Goal: Task Accomplishment & Management: Manage account settings

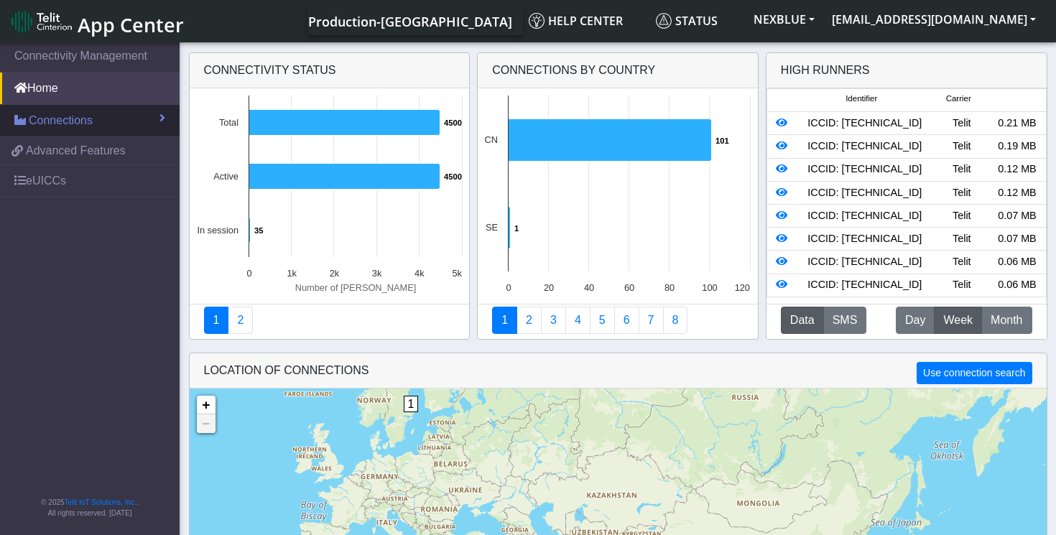
click at [105, 123] on link "Connections" at bounding box center [90, 121] width 180 height 32
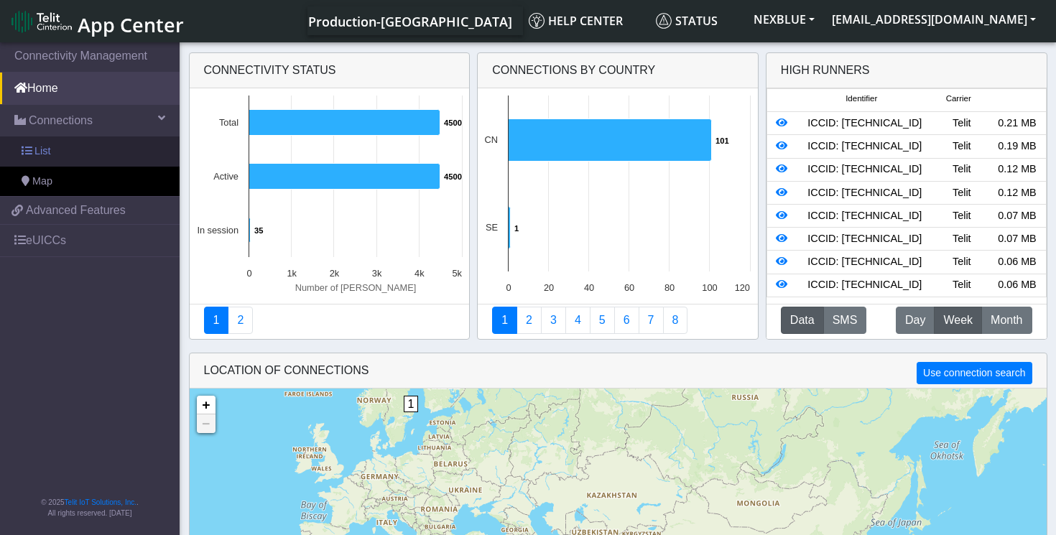
click at [93, 154] on link "List" at bounding box center [90, 152] width 180 height 30
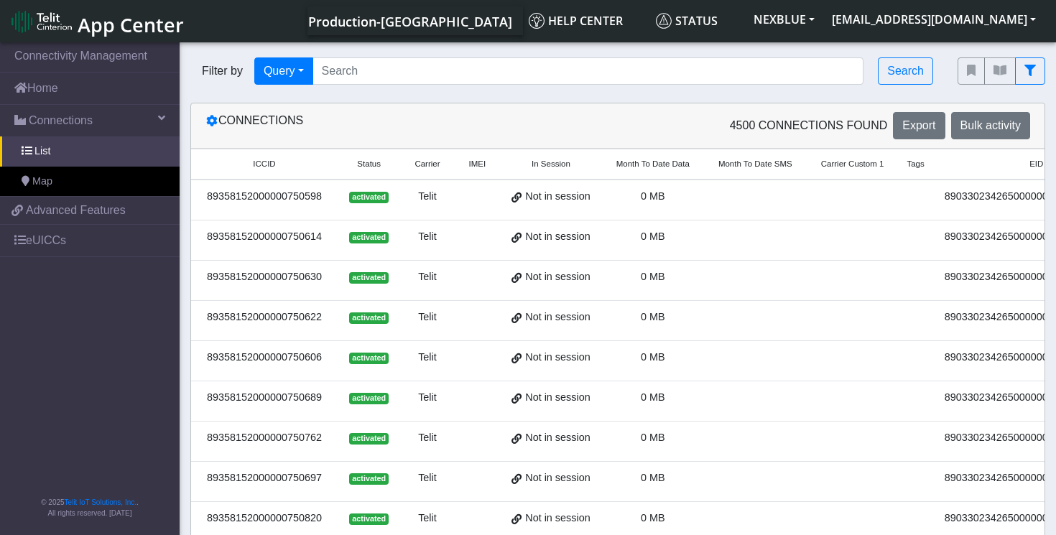
scroll to position [0, 191]
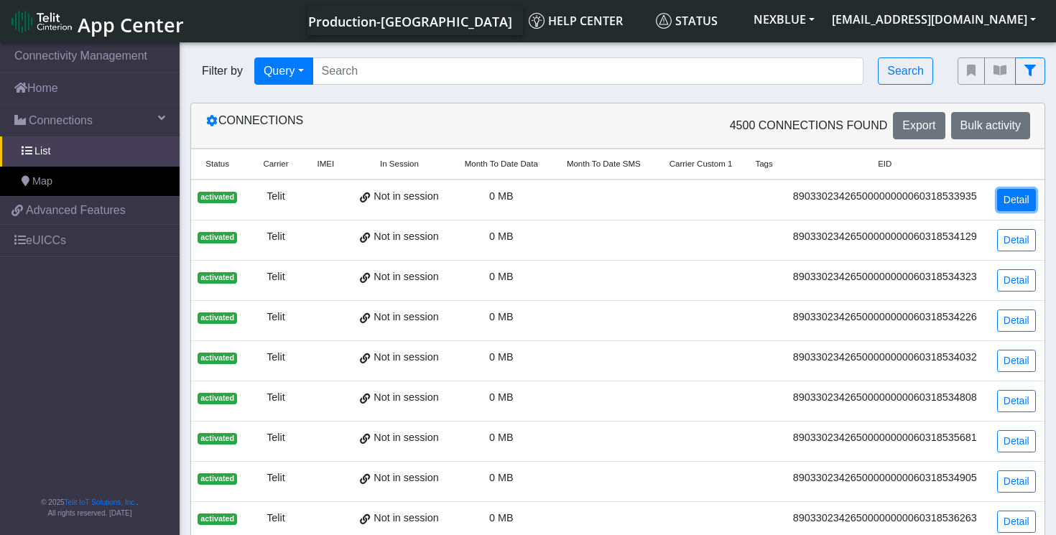
click at [1015, 200] on link "Detail" at bounding box center [1016, 200] width 39 height 22
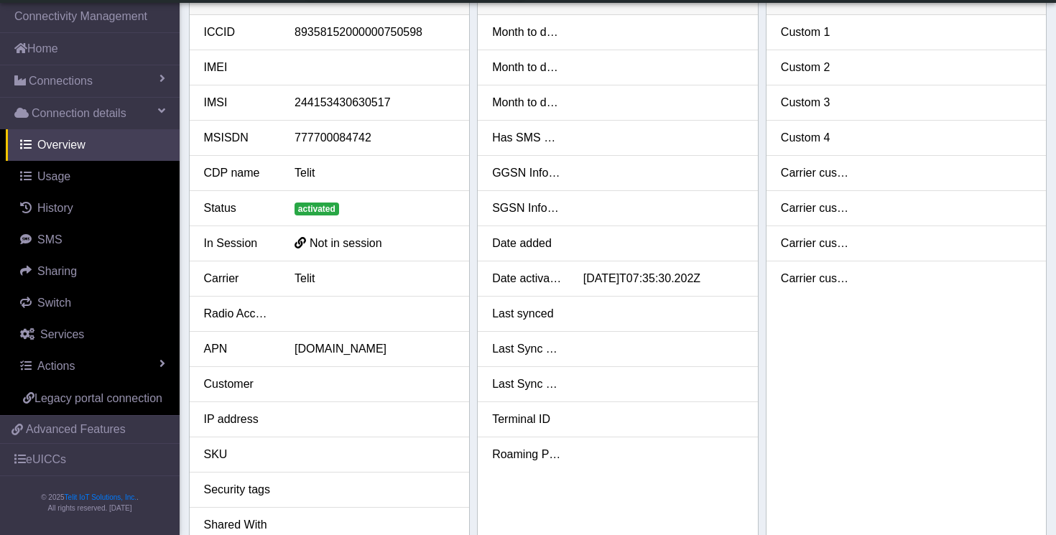
scroll to position [35, 0]
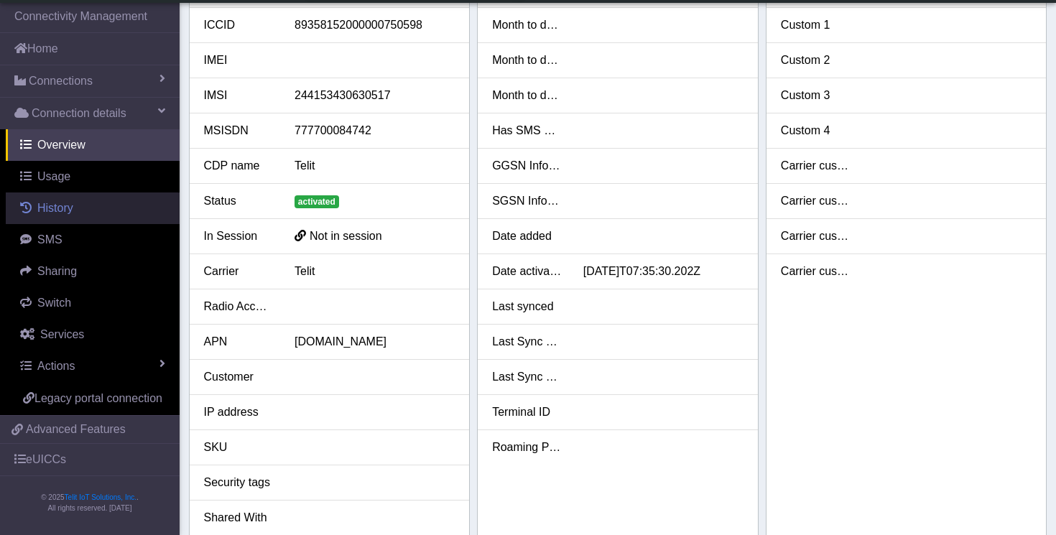
click at [99, 202] on link "History" at bounding box center [93, 209] width 174 height 32
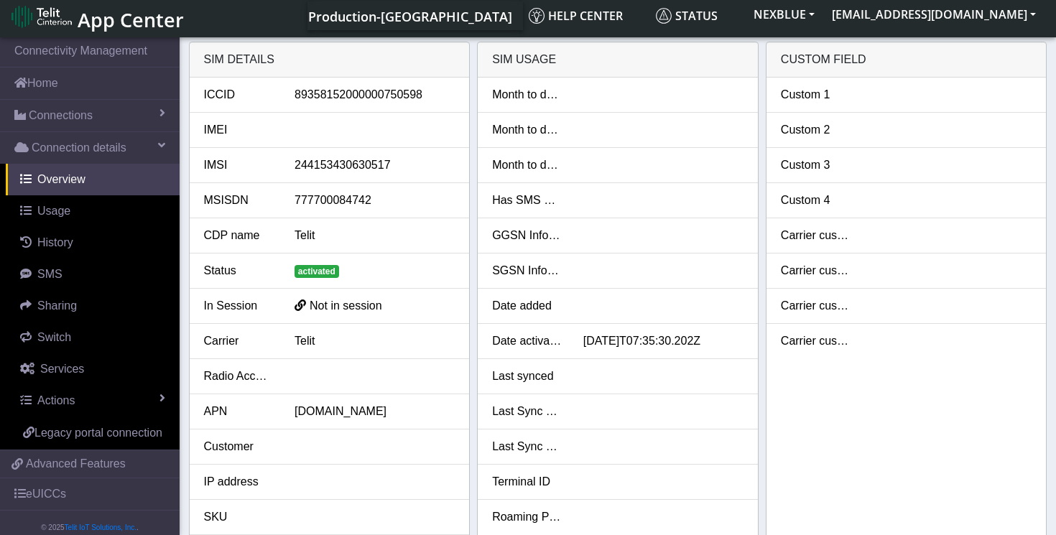
scroll to position [0, 0]
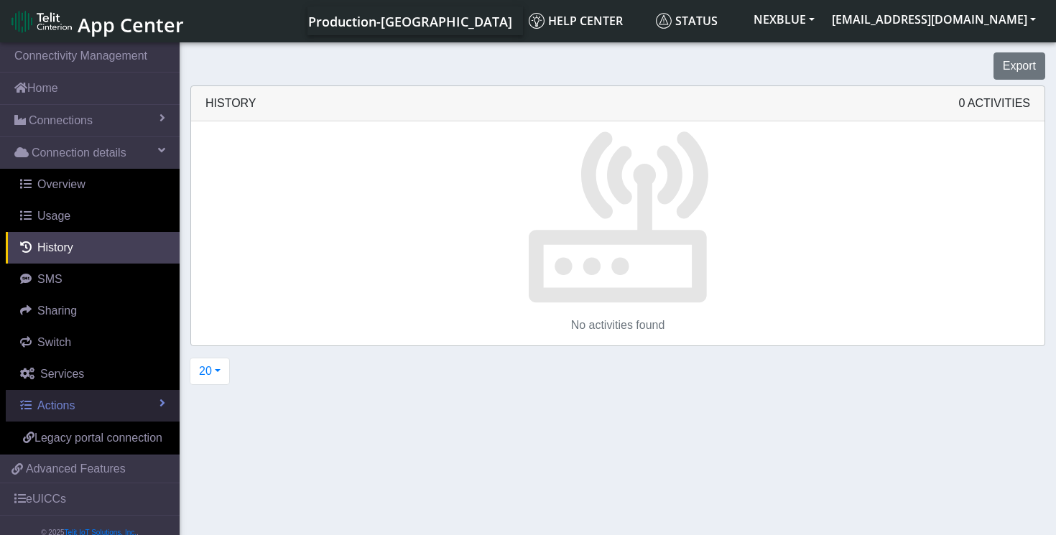
click at [112, 409] on link "Actions" at bounding box center [93, 406] width 174 height 32
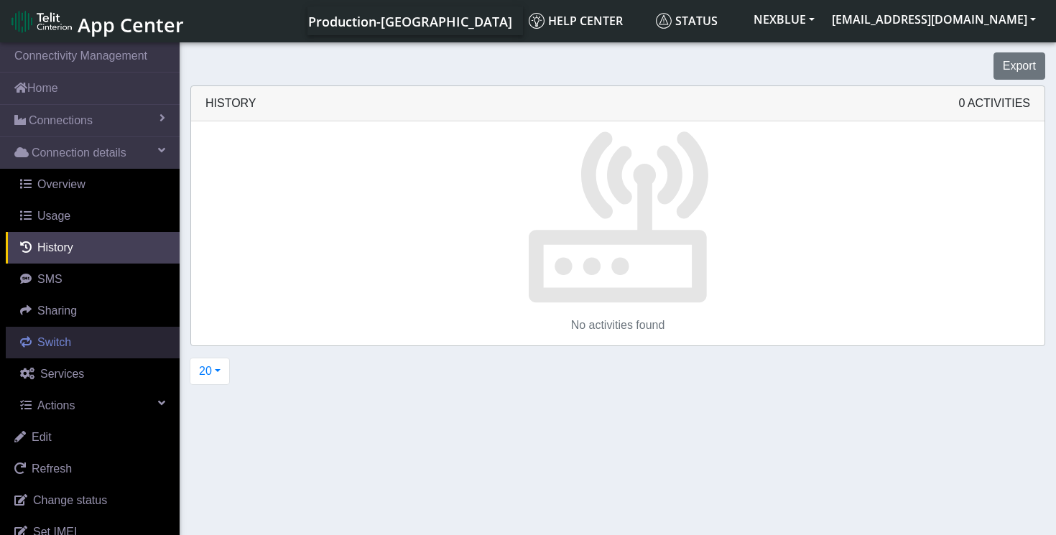
click at [75, 357] on link "Switch" at bounding box center [93, 343] width 174 height 32
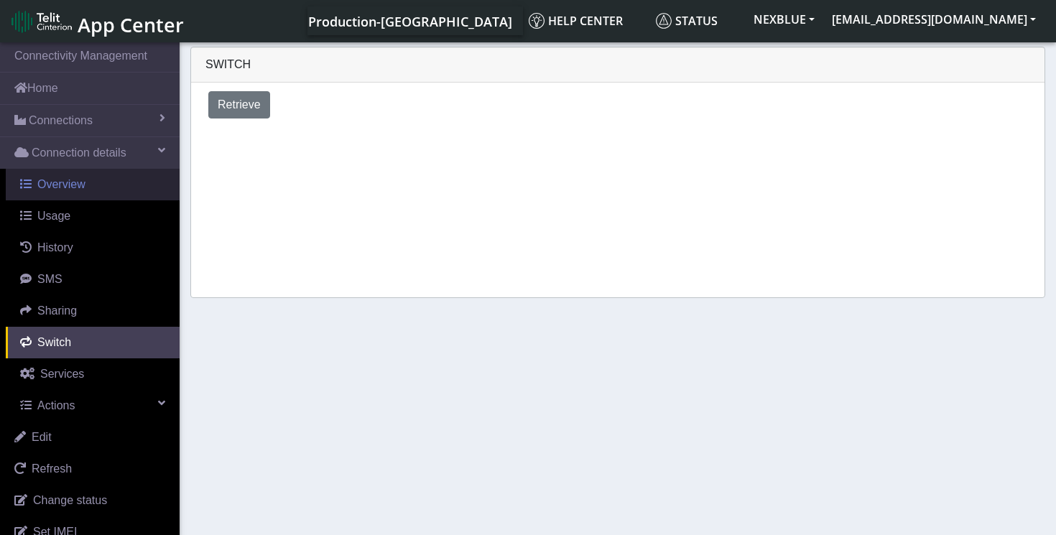
click at [120, 190] on link "Overview" at bounding box center [93, 185] width 174 height 32
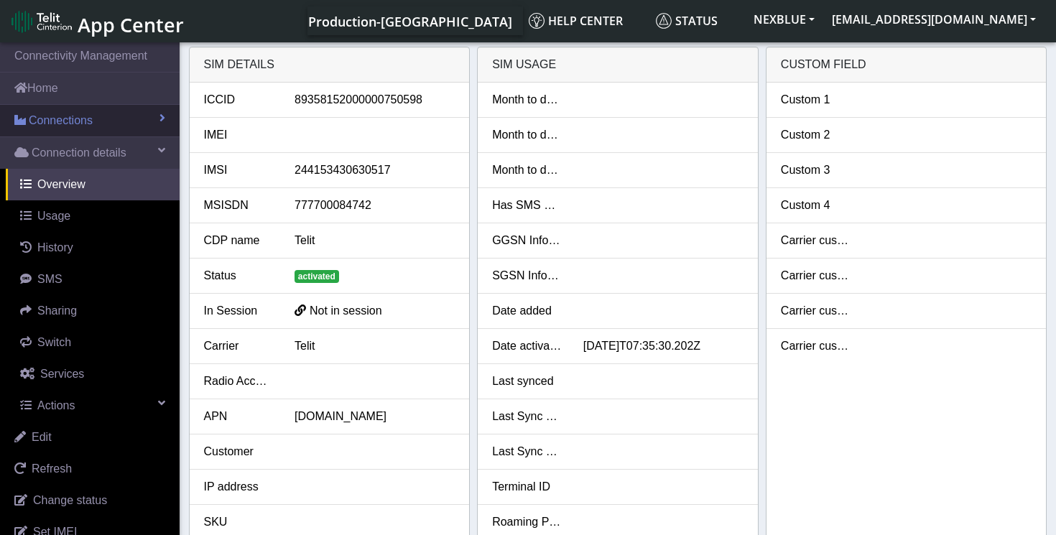
click at [84, 120] on span "Connections" at bounding box center [61, 120] width 64 height 17
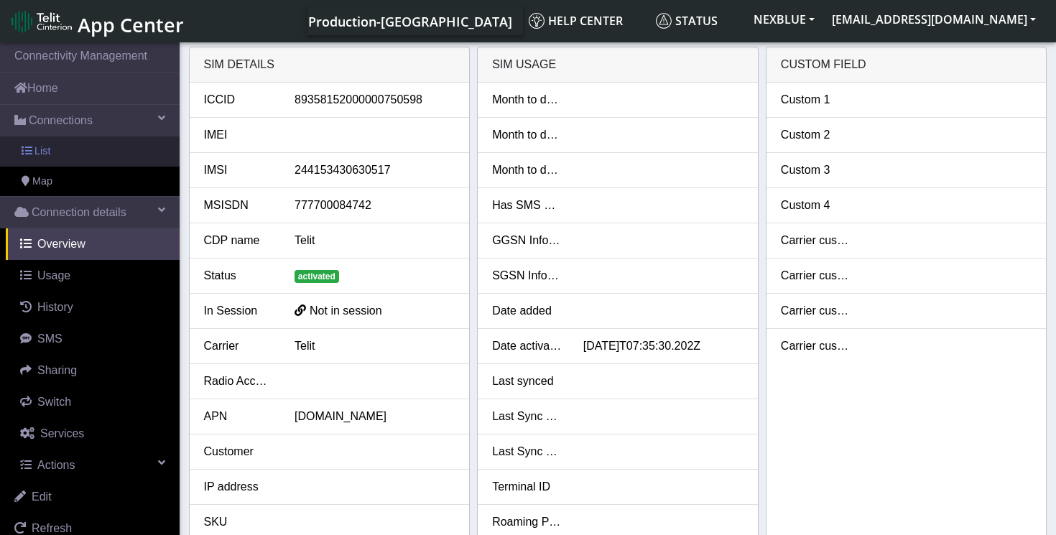
click at [86, 154] on link "List" at bounding box center [90, 152] width 180 height 30
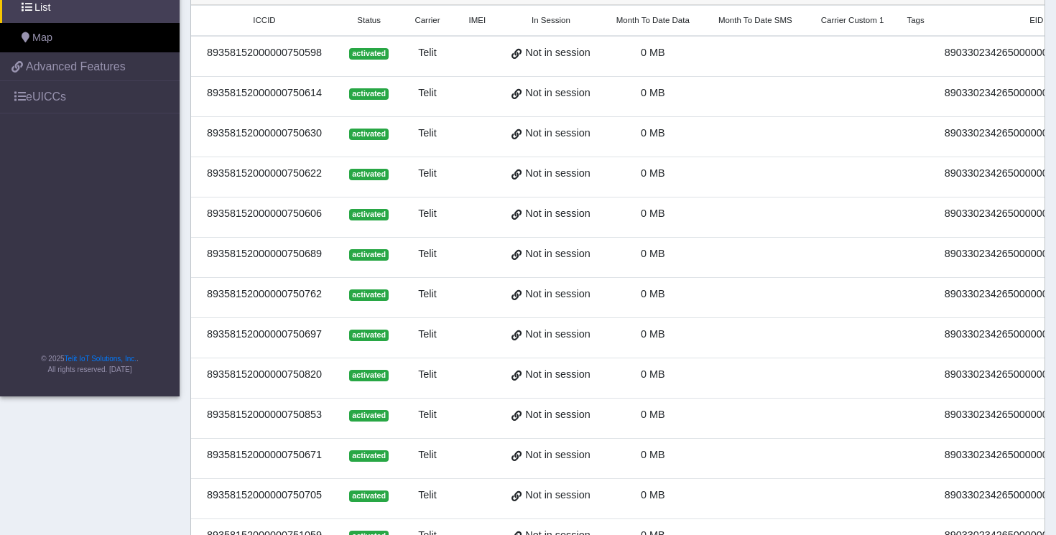
scroll to position [484, 0]
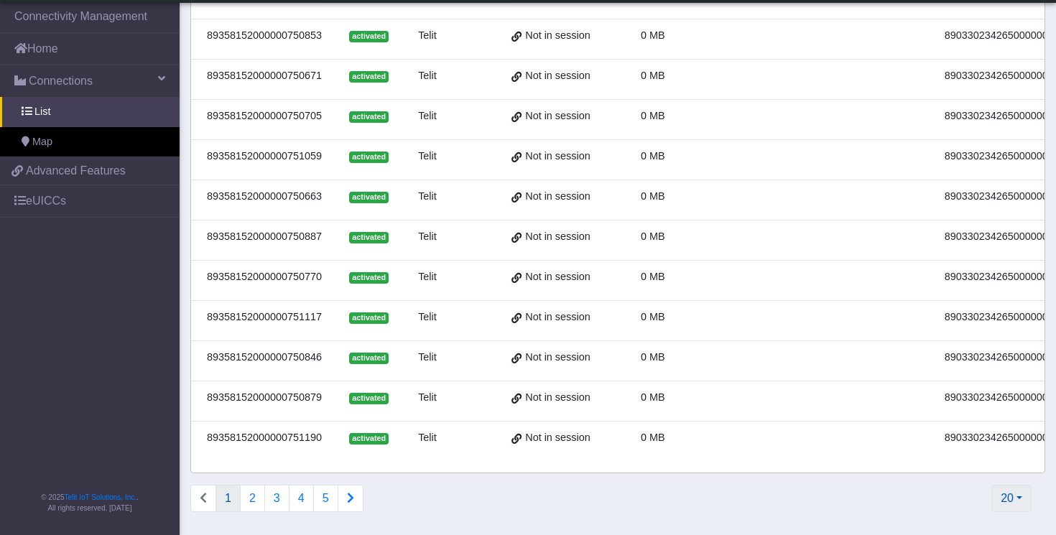
click at [1013, 495] on button "20" at bounding box center [1012, 498] width 40 height 27
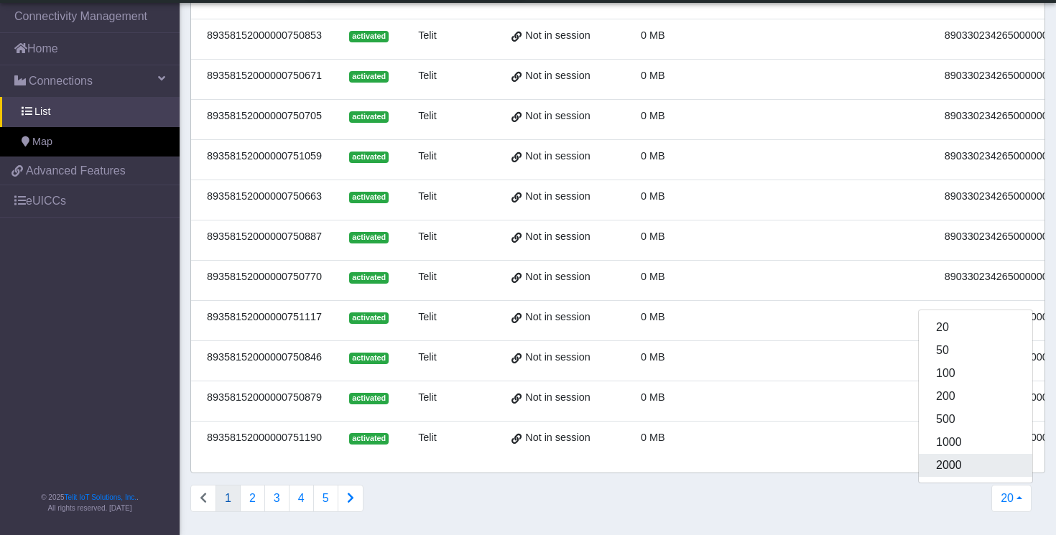
click at [999, 462] on button "2000" at bounding box center [976, 465] width 114 height 23
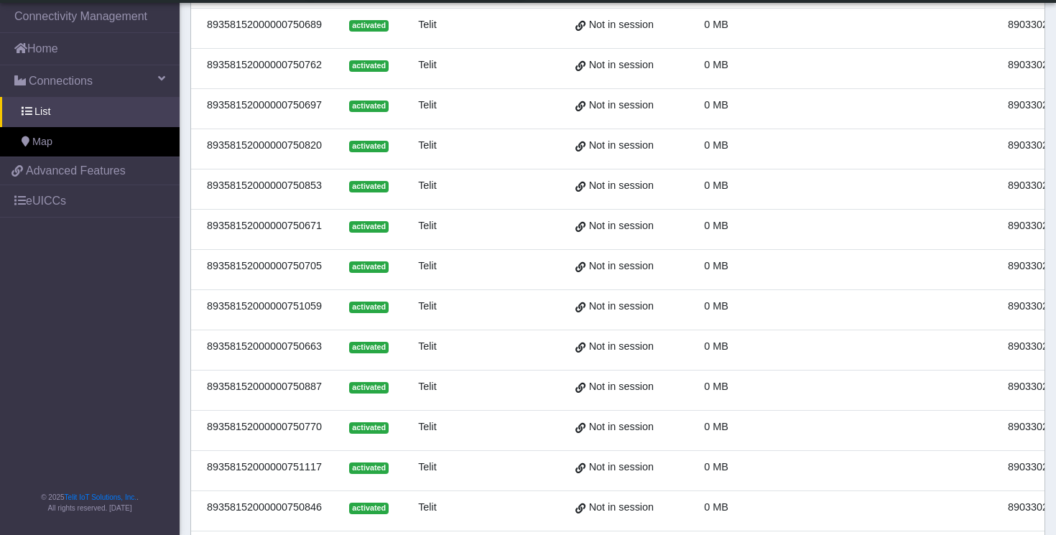
scroll to position [0, 0]
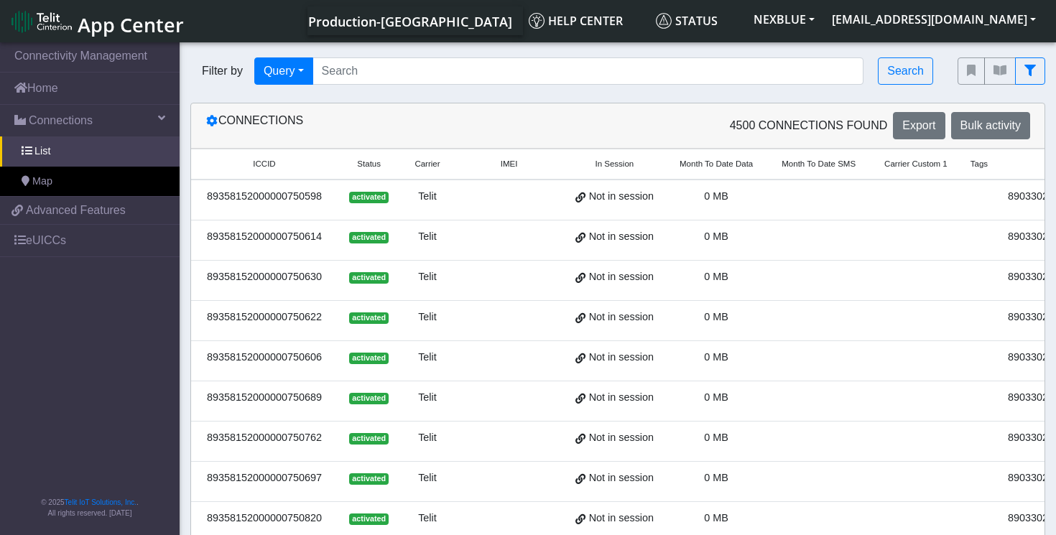
click at [742, 164] on span "Month To Date Data" at bounding box center [716, 164] width 73 height 12
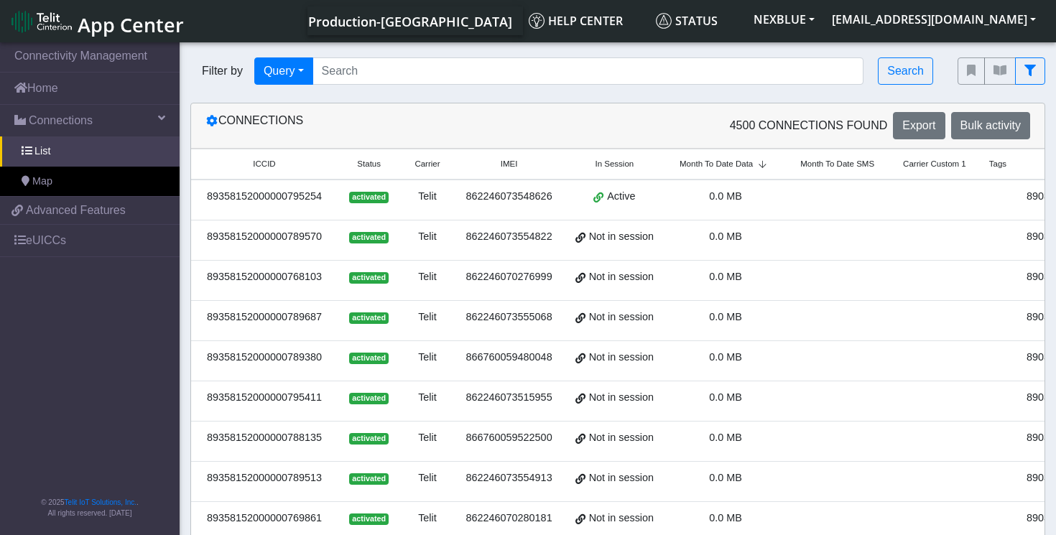
click at [742, 195] on span "0.0 MB" at bounding box center [725, 195] width 33 height 11
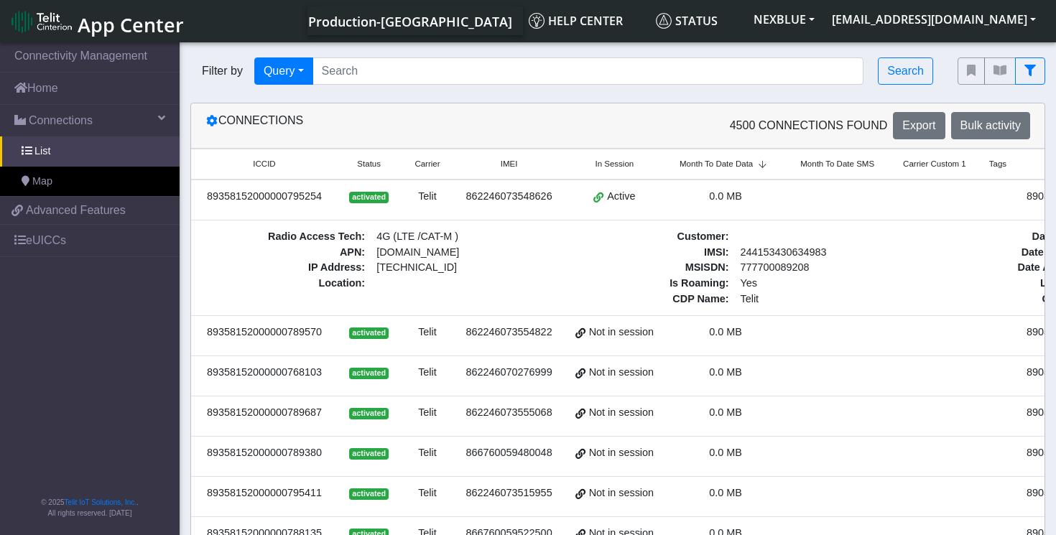
drag, startPoint x: 768, startPoint y: 285, endPoint x: 795, endPoint y: 285, distance: 26.6
click at [291, 190] on div "89358152000000795254" at bounding box center [264, 197] width 129 height 16
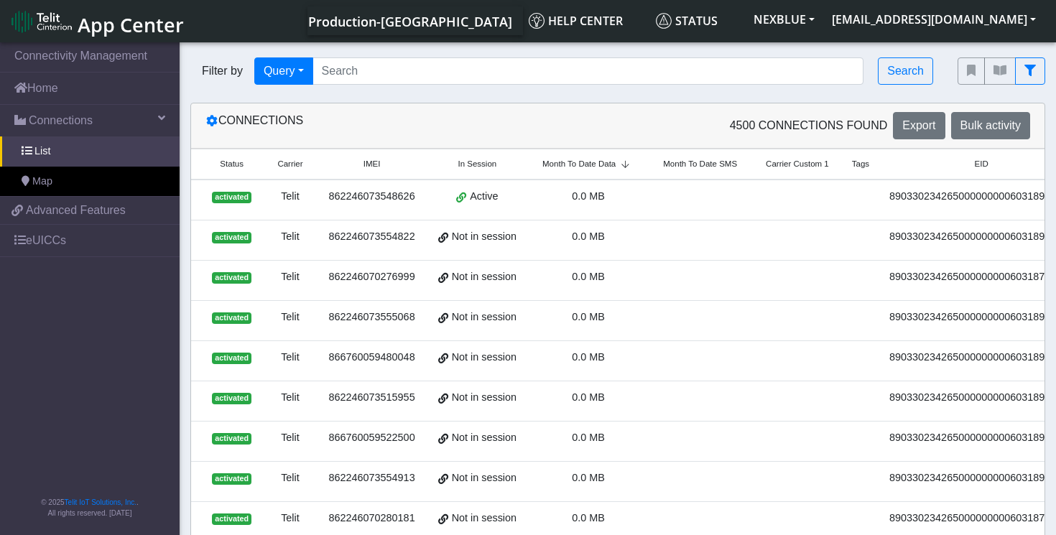
scroll to position [0, 284]
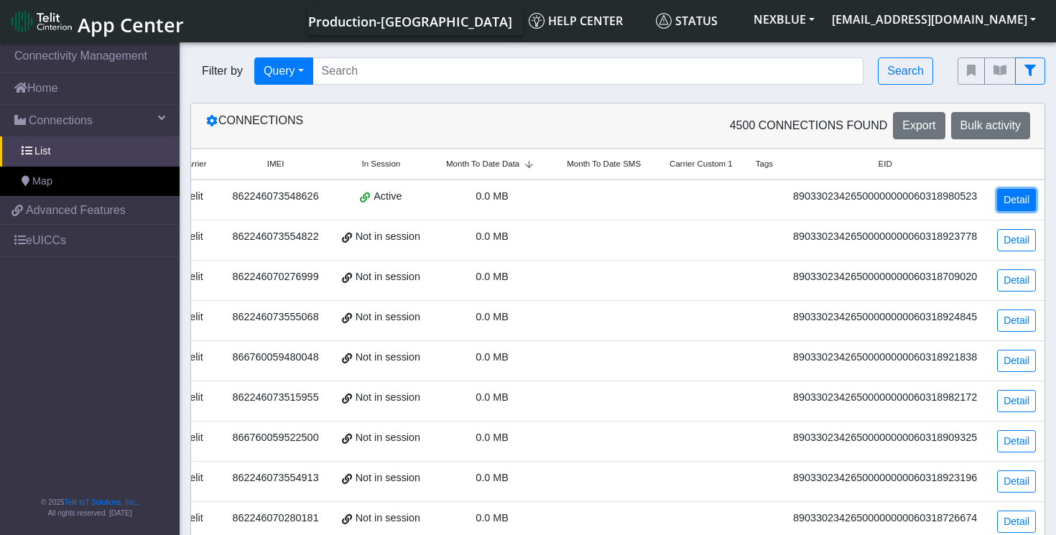
click at [1017, 203] on link "Detail" at bounding box center [1016, 200] width 39 height 22
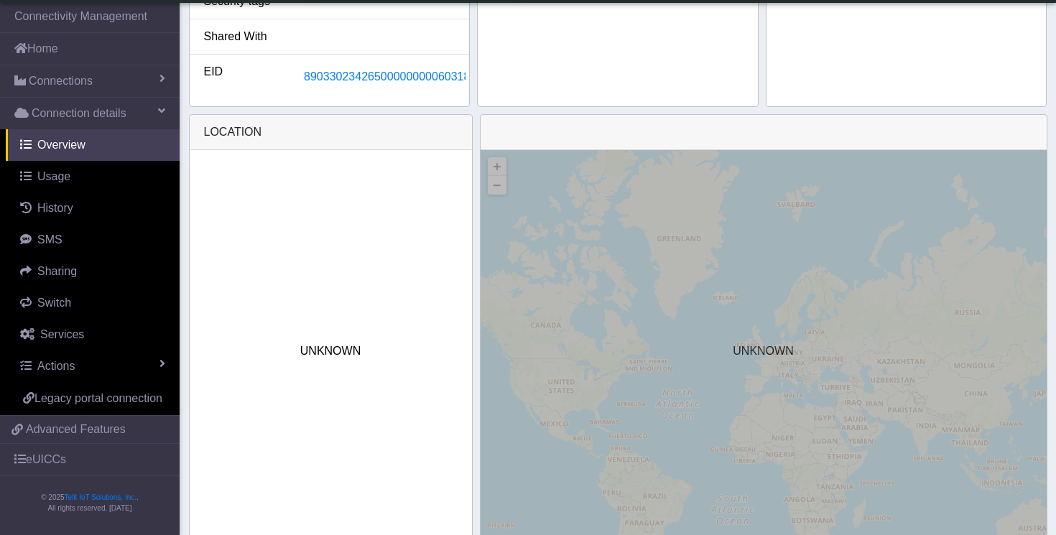
scroll to position [573, 0]
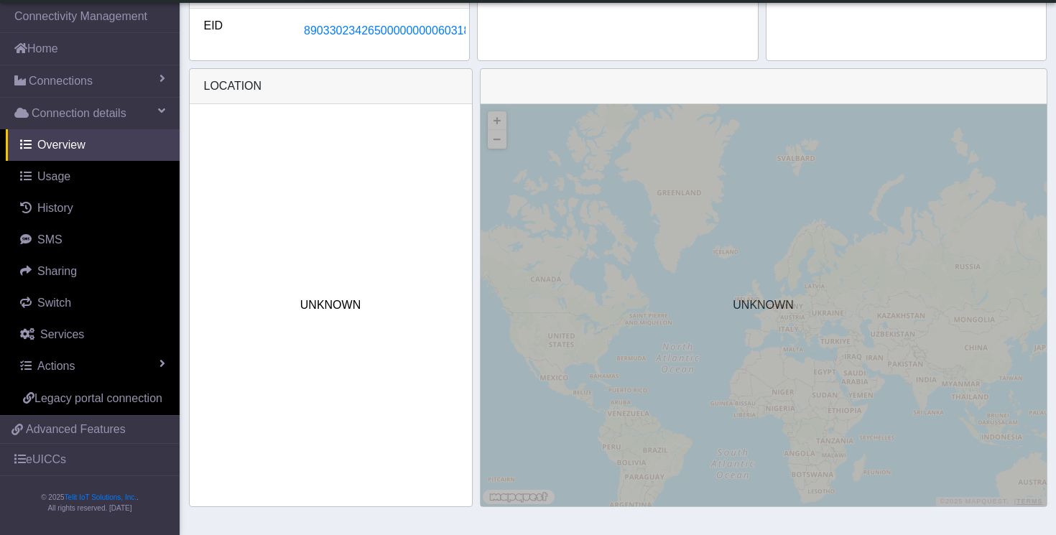
click at [776, 308] on span "UNKNOWN" at bounding box center [763, 305] width 60 height 17
click at [737, 291] on div "UNKNOWN" at bounding box center [764, 305] width 566 height 402
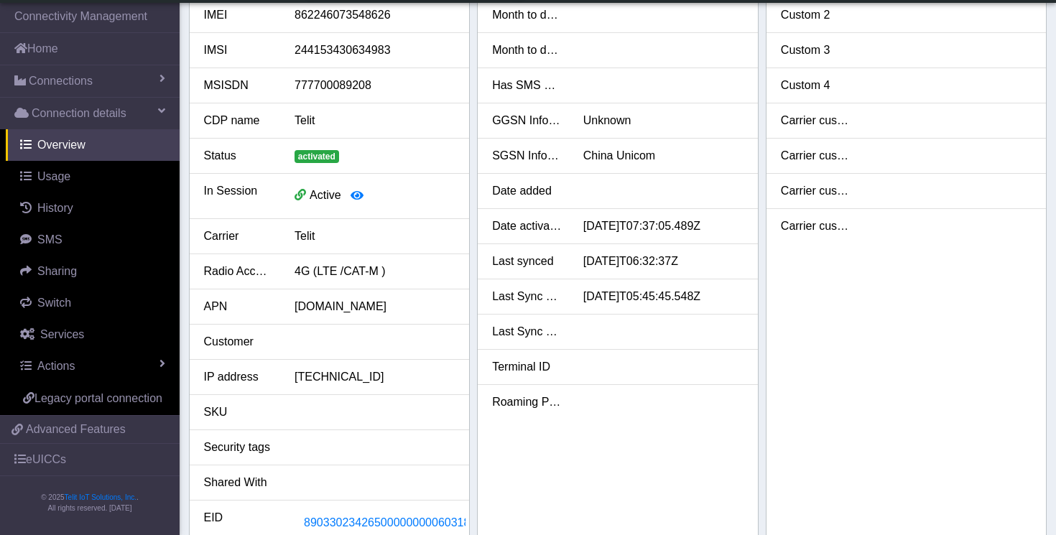
scroll to position [0, 0]
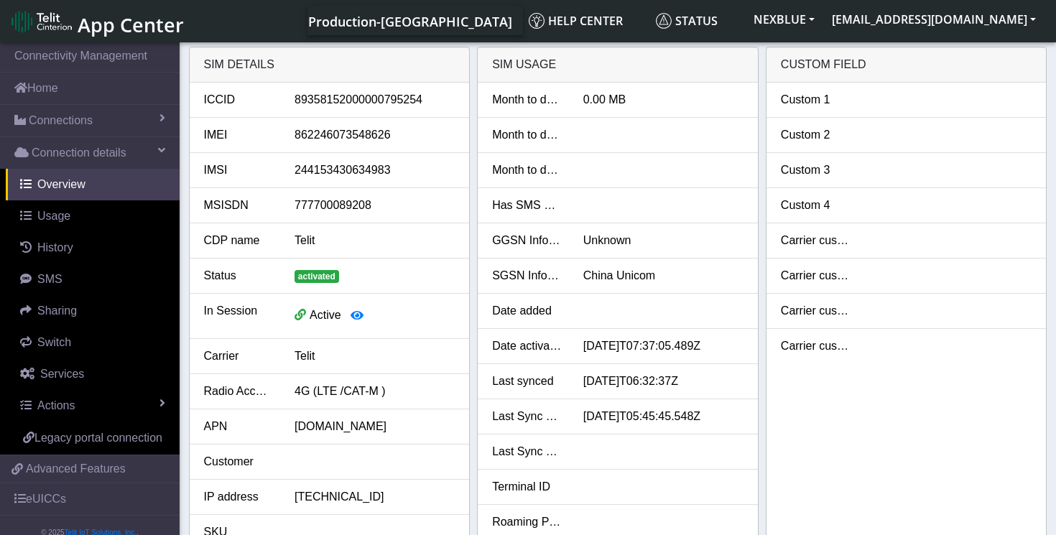
click at [611, 277] on div "China Unicom" at bounding box center [664, 275] width 182 height 17
click at [587, 277] on div "China Unicom" at bounding box center [664, 275] width 182 height 17
drag, startPoint x: 574, startPoint y: 277, endPoint x: 668, endPoint y: 284, distance: 93.6
click at [668, 284] on div "China Unicom" at bounding box center [664, 275] width 182 height 17
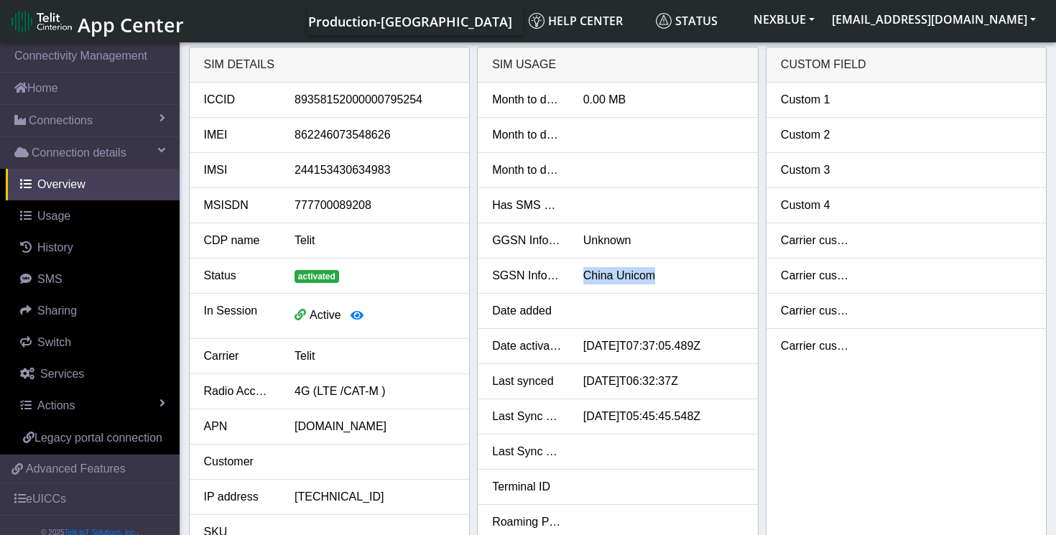
click at [671, 277] on div "China Unicom" at bounding box center [664, 275] width 182 height 17
drag, startPoint x: 667, startPoint y: 277, endPoint x: 562, endPoint y: 277, distance: 104.9
click at [562, 277] on div "SGSN Information China Unicom" at bounding box center [617, 275] width 273 height 17
click at [607, 277] on div "China Unicom" at bounding box center [664, 275] width 182 height 17
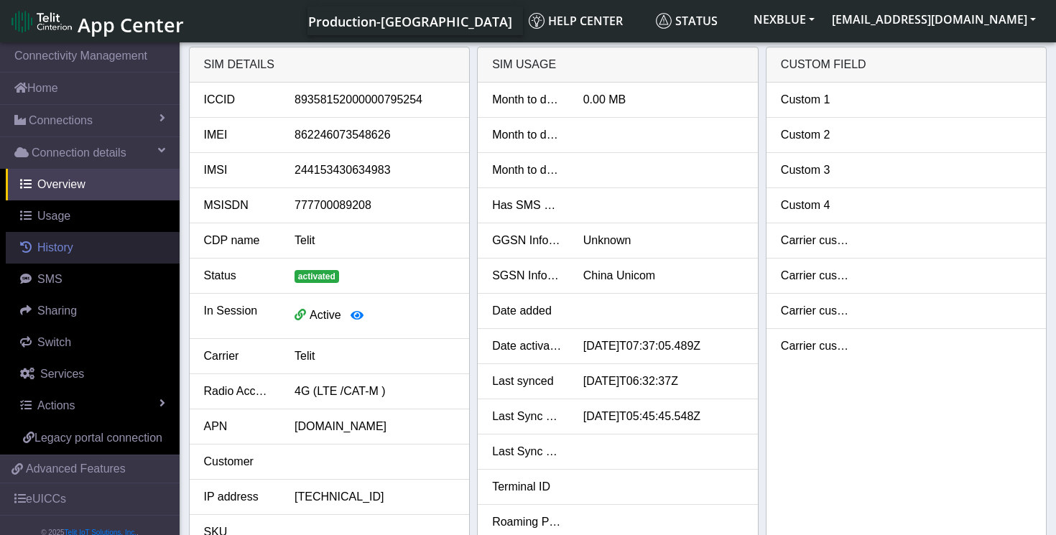
click at [93, 251] on link "History" at bounding box center [93, 248] width 174 height 32
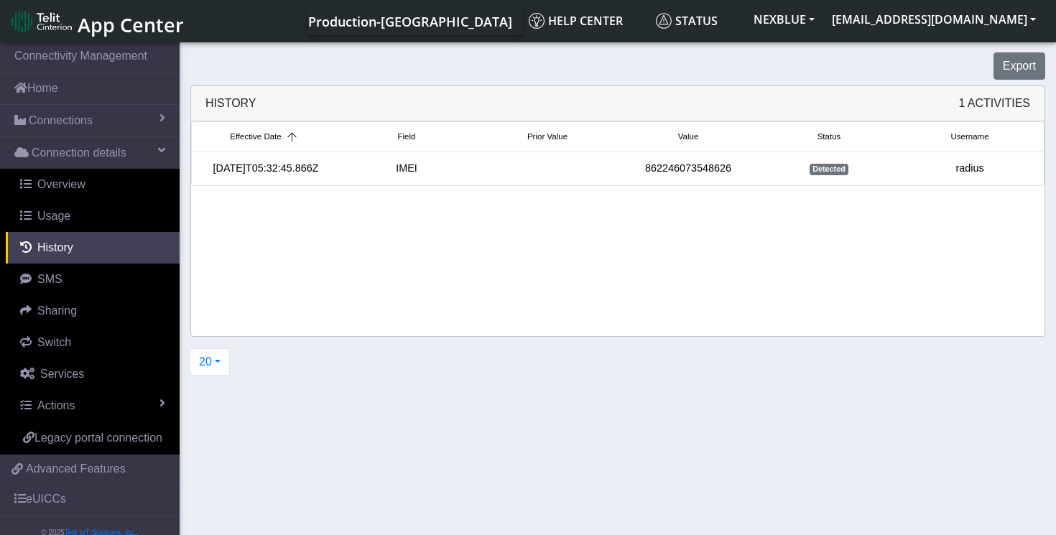
click at [966, 168] on div "radius" at bounding box center [970, 169] width 141 height 16
click at [668, 241] on div "Effective Date Field Prior Value Value Status Username [DATE]T05:32:45.866Z IME…" at bounding box center [618, 228] width 854 height 215
click at [106, 184] on link "Overview" at bounding box center [93, 185] width 174 height 32
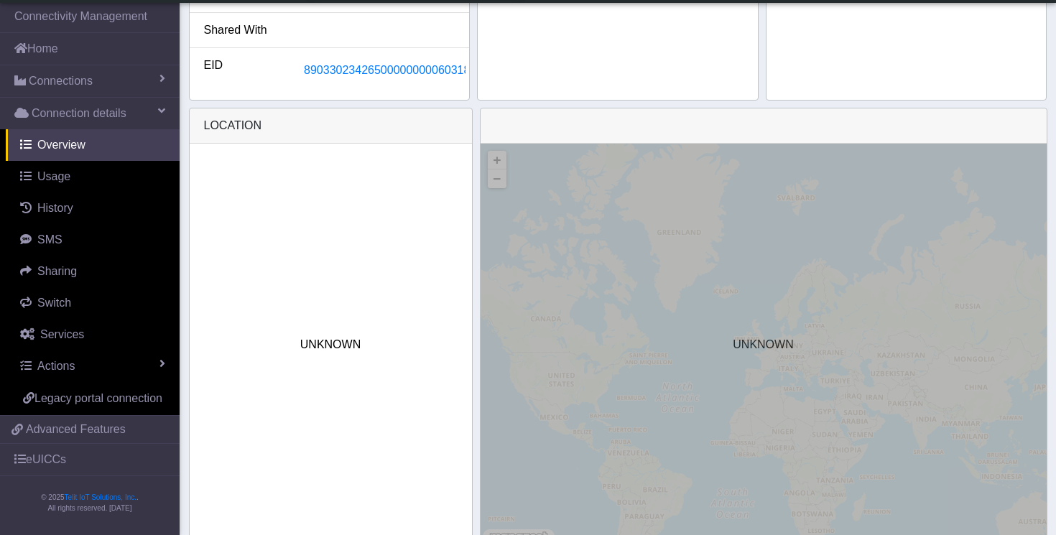
scroll to position [573, 0]
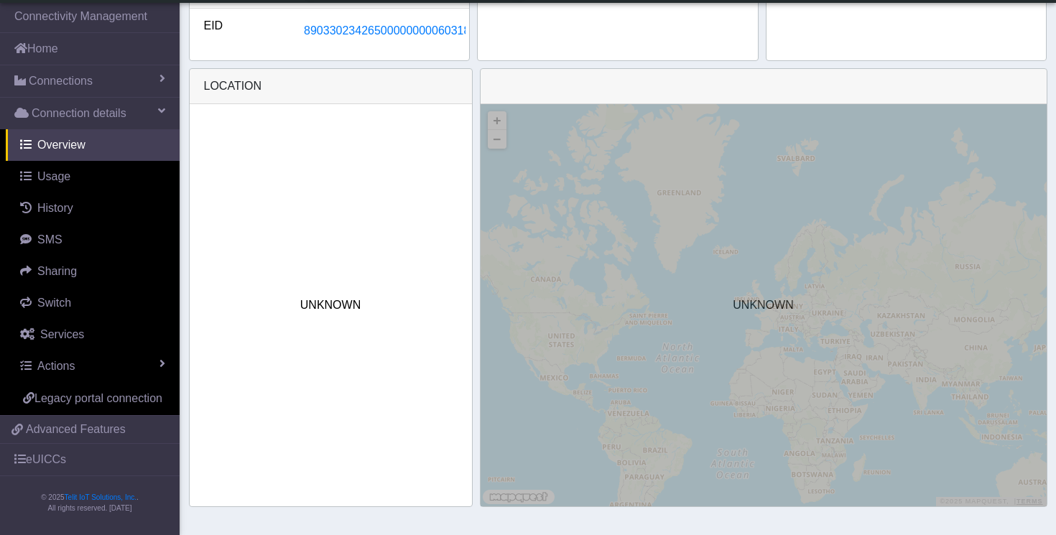
click at [754, 315] on div "UNKNOWN" at bounding box center [764, 305] width 566 height 402
click at [493, 116] on div "UNKNOWN" at bounding box center [764, 305] width 566 height 402
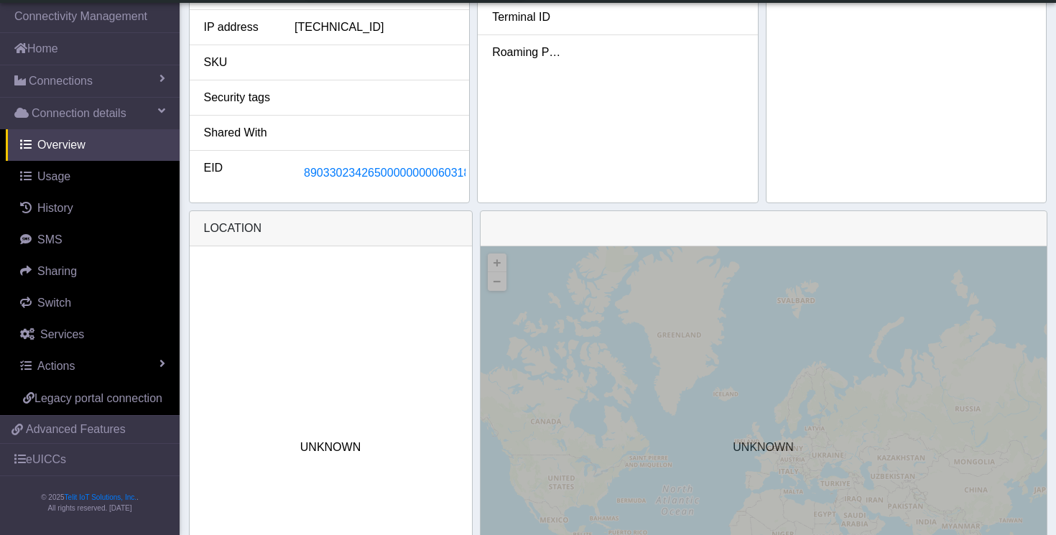
scroll to position [429, 0]
drag, startPoint x: 291, startPoint y: 172, endPoint x: 457, endPoint y: 176, distance: 166.0
click at [457, 176] on div "89033023426500000000060318980523" at bounding box center [375, 174] width 182 height 27
click at [320, 174] on span "89033023426500000000060318980523" at bounding box center [406, 174] width 205 height 12
drag, startPoint x: 284, startPoint y: 172, endPoint x: 446, endPoint y: 176, distance: 162.4
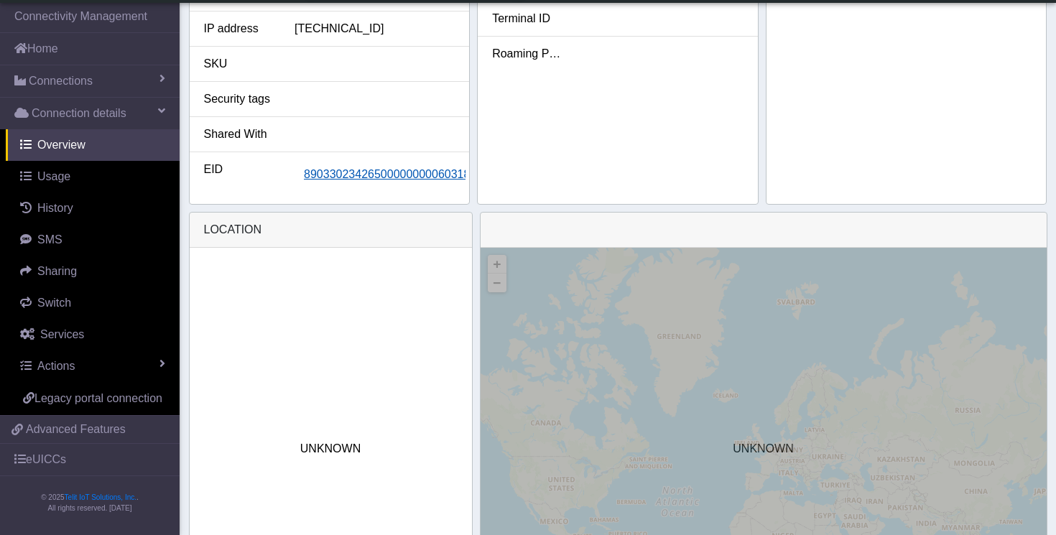
click at [446, 176] on div "89033023426500000000060318980523" at bounding box center [375, 174] width 182 height 27
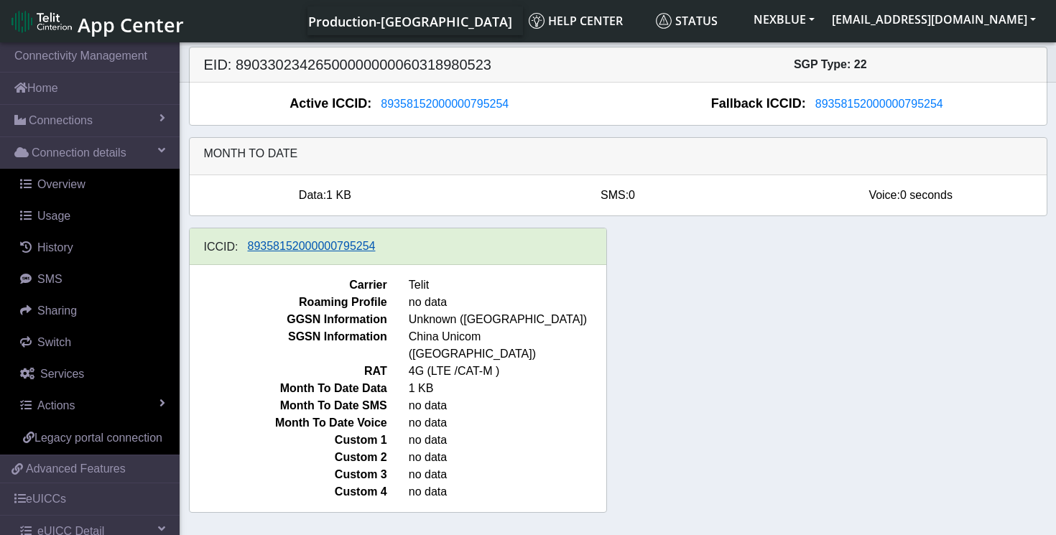
drag, startPoint x: 446, startPoint y: 176, endPoint x: 391, endPoint y: 242, distance: 86.2
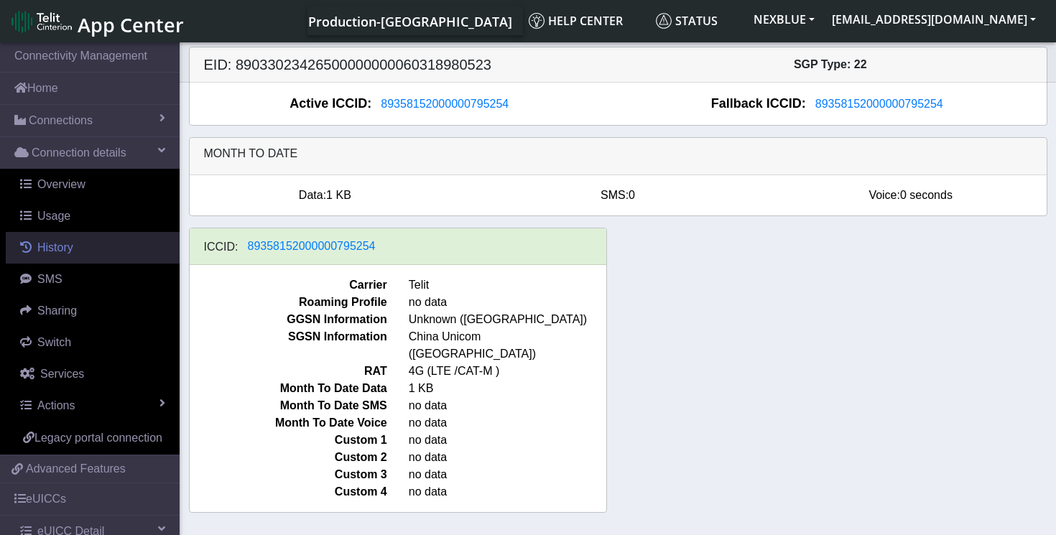
click at [73, 244] on span "History" at bounding box center [55, 247] width 36 height 12
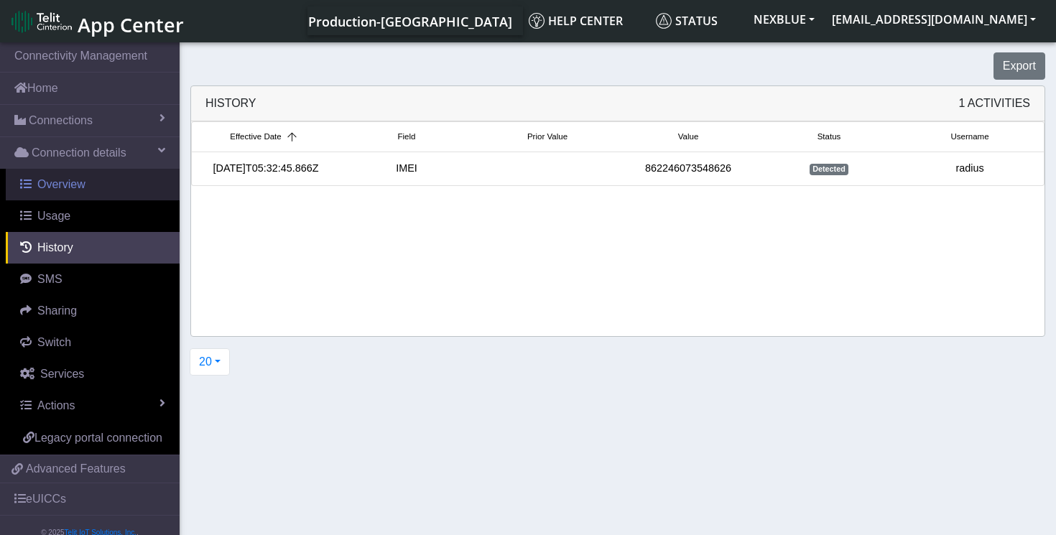
click at [117, 188] on link "Overview" at bounding box center [93, 185] width 174 height 32
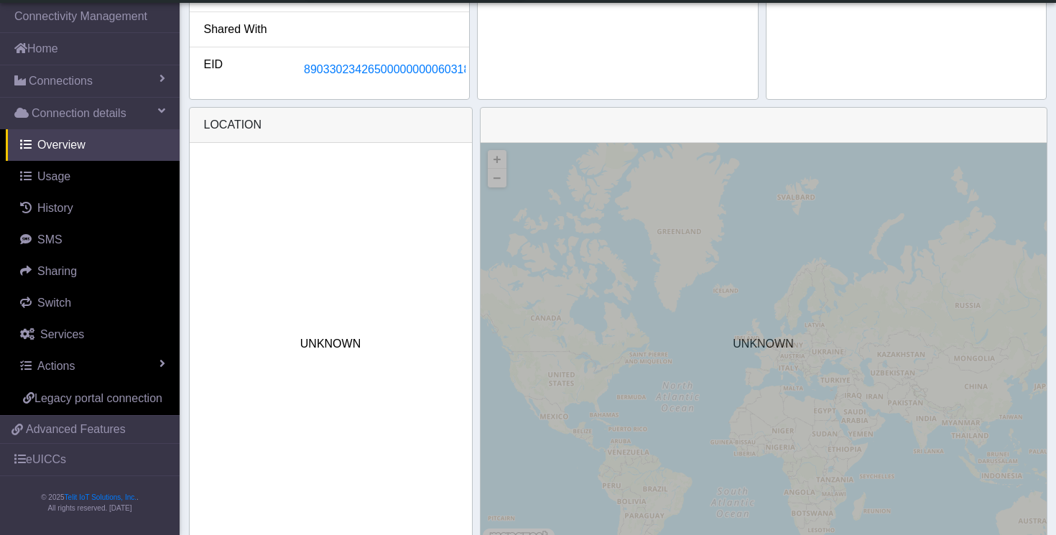
scroll to position [535, 0]
click at [422, 65] on span "89033023426500000000060318980523" at bounding box center [406, 69] width 205 height 12
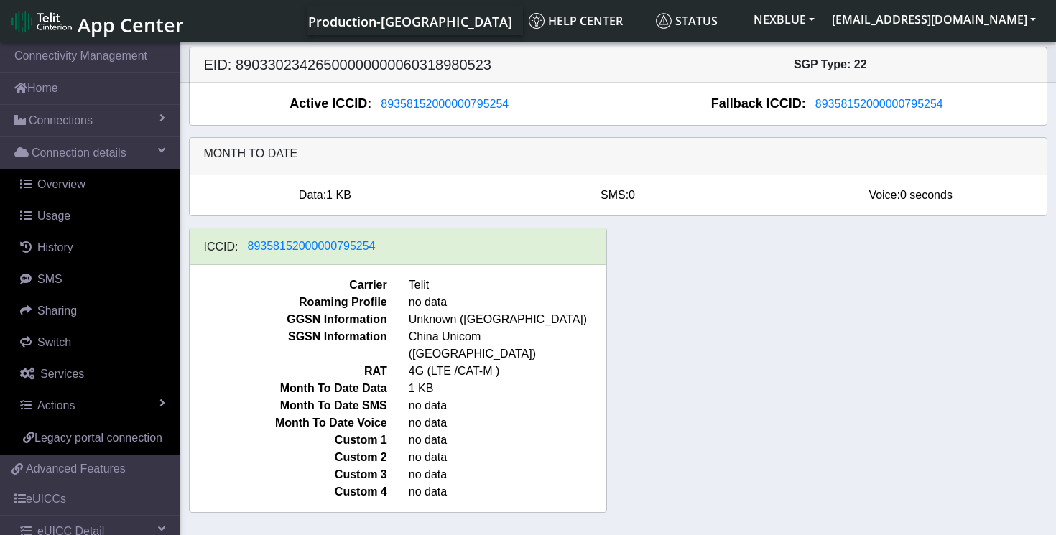
scroll to position [5, 0]
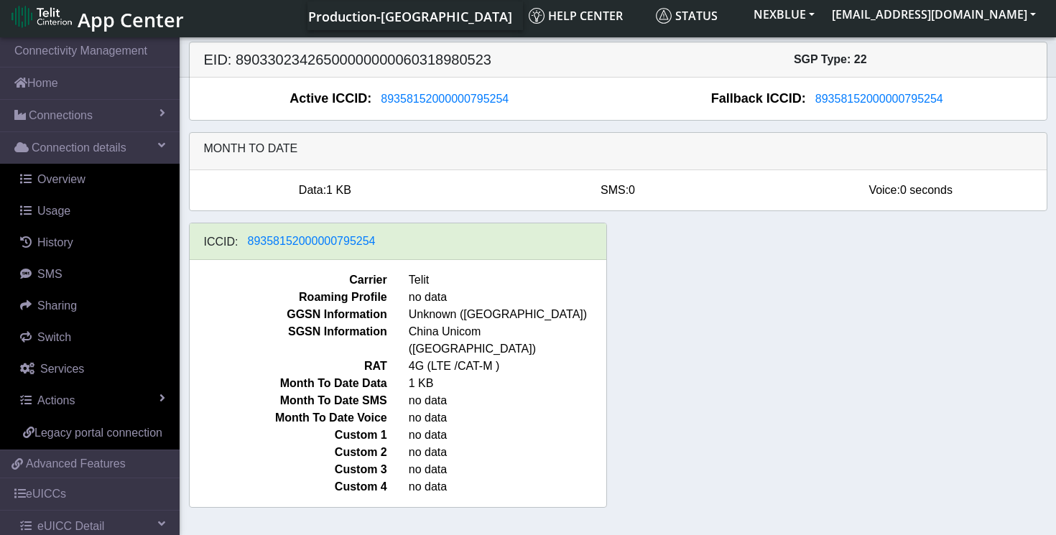
click at [253, 59] on h5 "EID: 89033023426500000000060318980523" at bounding box center [405, 59] width 425 height 17
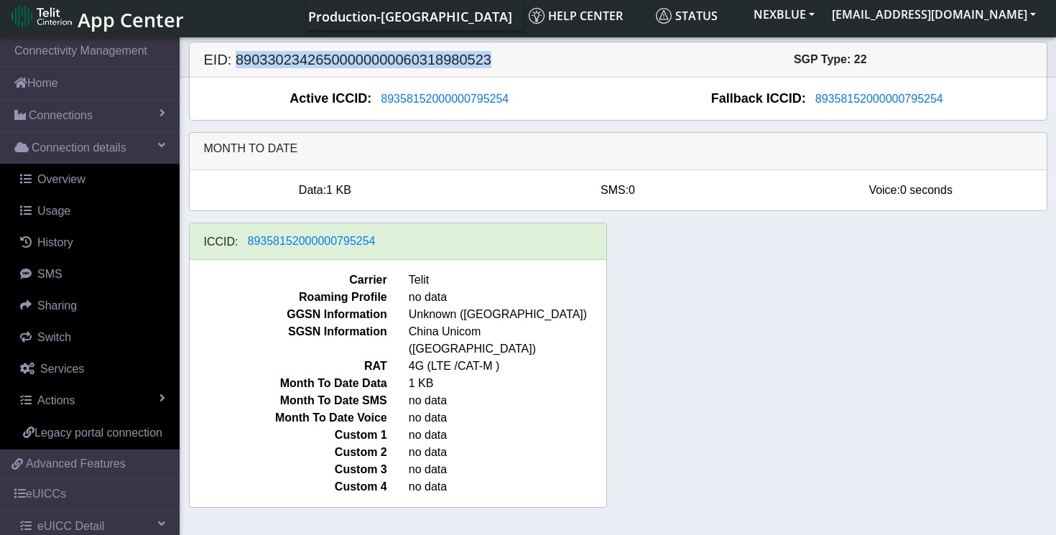
click at [253, 59] on h5 "EID: 89033023426500000000060318980523" at bounding box center [405, 59] width 425 height 17
copy h5 "89033023426500000000060318980523"
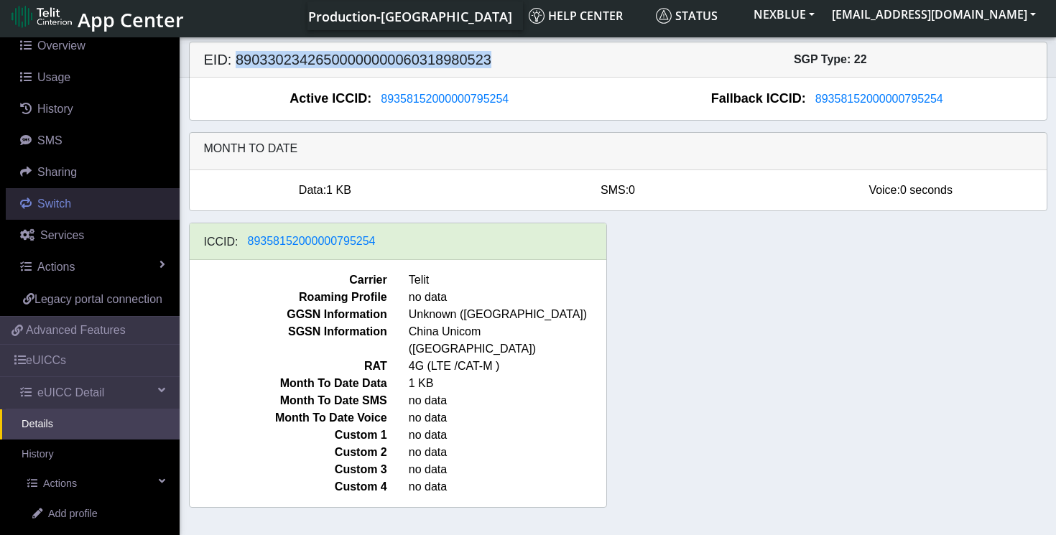
scroll to position [153, 0]
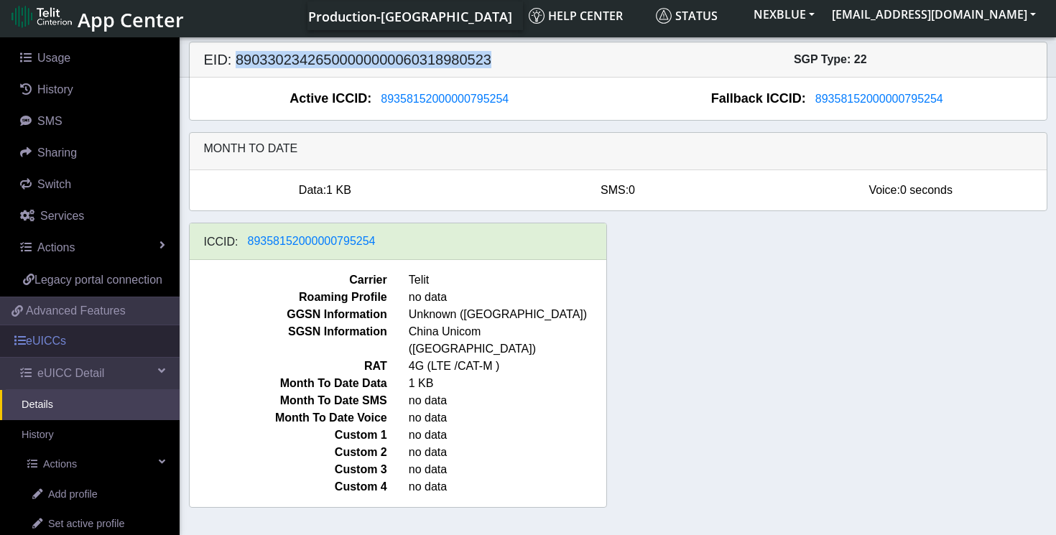
click at [103, 351] on link "eUICCs" at bounding box center [90, 342] width 180 height 32
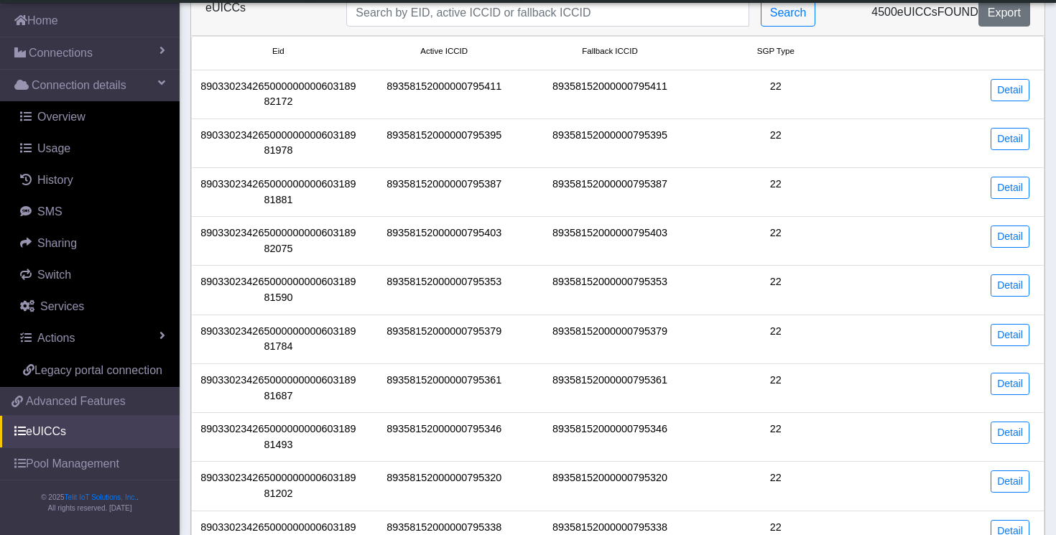
scroll to position [18, 0]
click at [496, 11] on input "Search..." at bounding box center [547, 12] width 402 height 27
paste input "89033023426500000000060318980523"
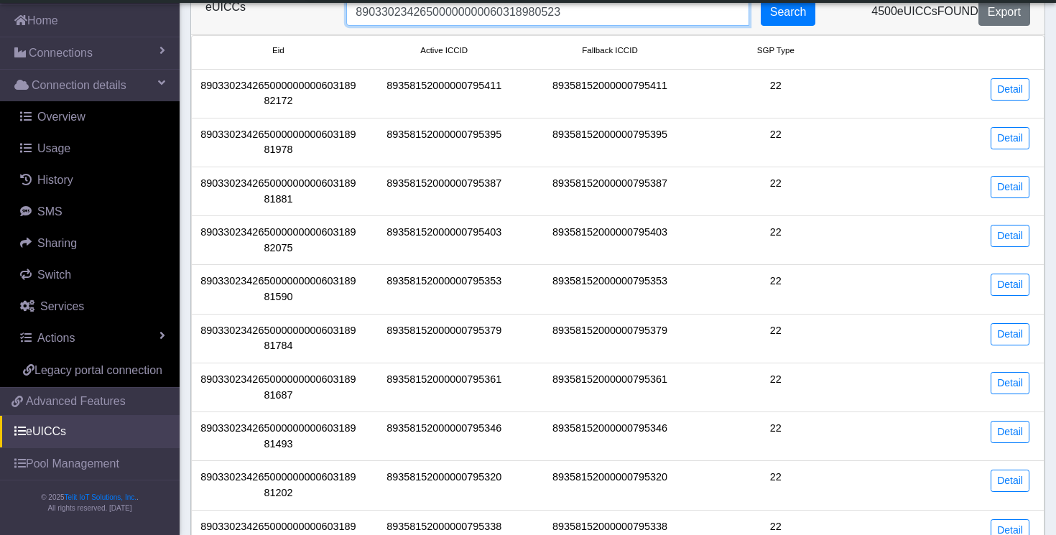
type input "89033023426500000000060318980523"
click at [779, 12] on button "Search" at bounding box center [788, 12] width 55 height 27
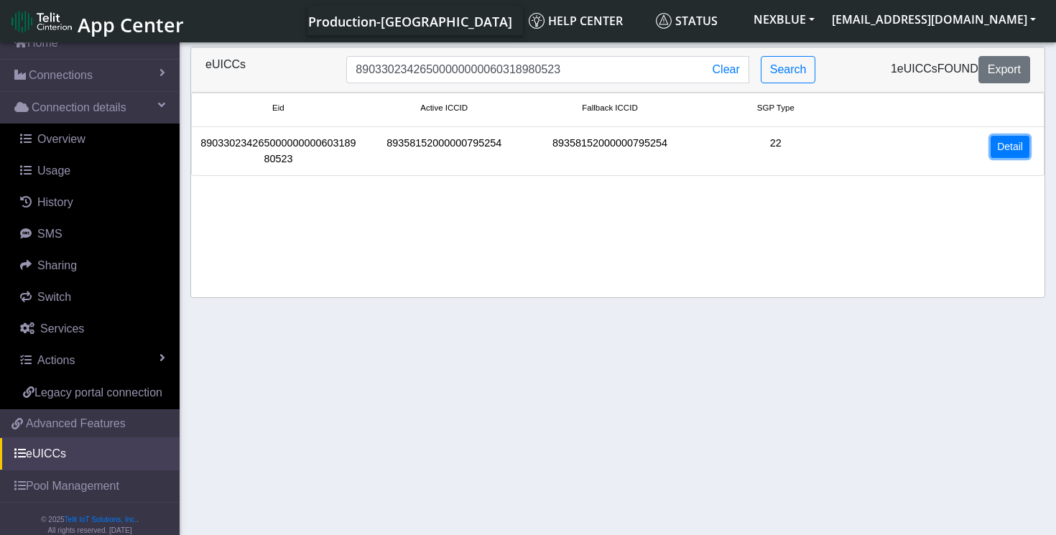
click at [1007, 149] on link "Detail" at bounding box center [1010, 147] width 39 height 22
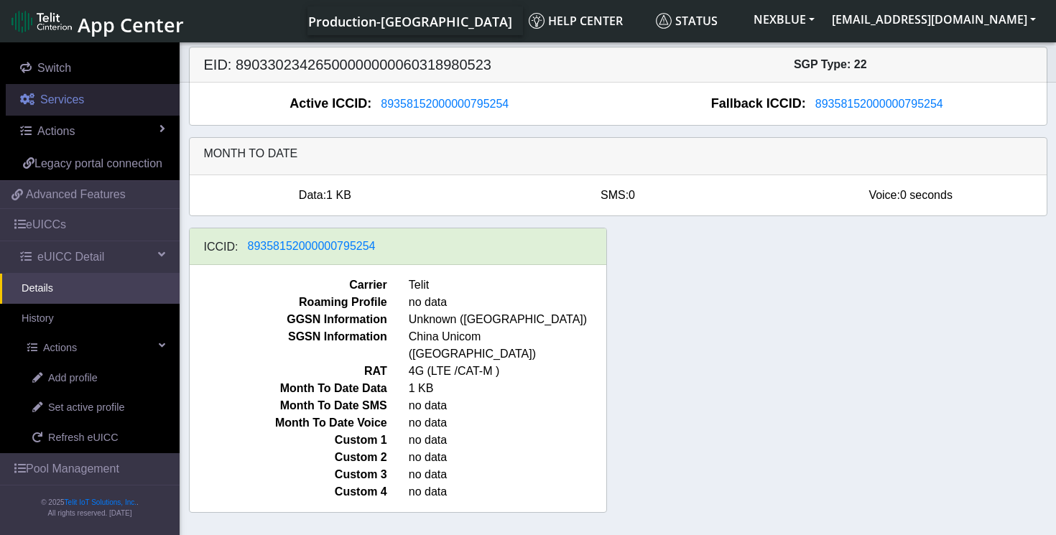
scroll to position [5, 0]
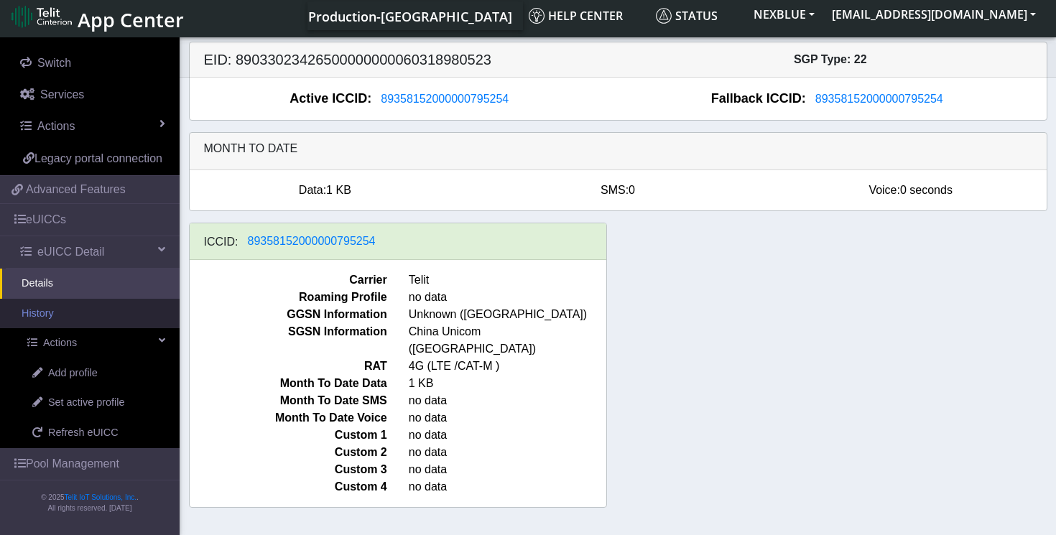
click at [125, 314] on link "History" at bounding box center [90, 314] width 180 height 30
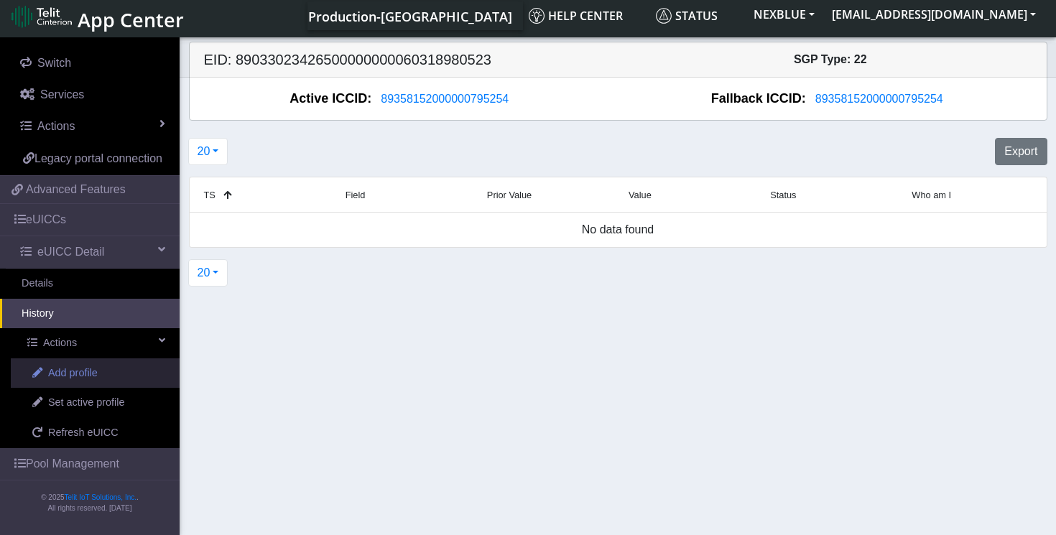
click at [96, 371] on span "Add profile" at bounding box center [73, 374] width 50 height 16
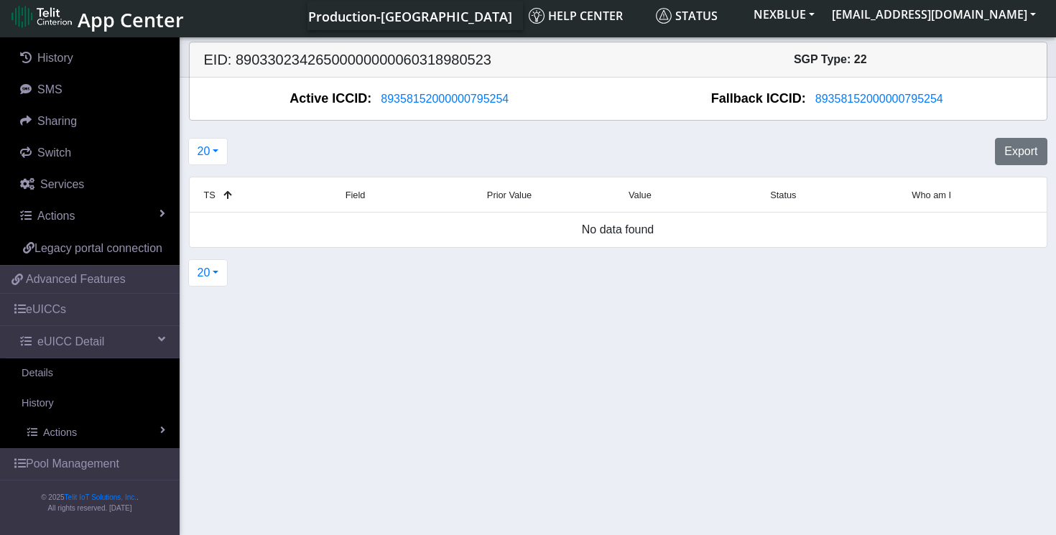
scroll to position [202, 0]
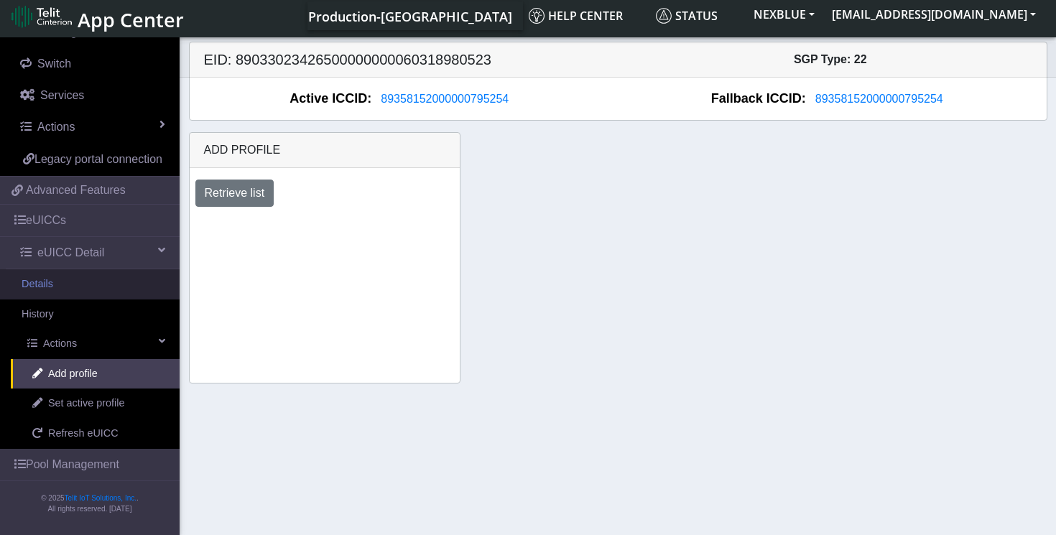
scroll to position [291, 0]
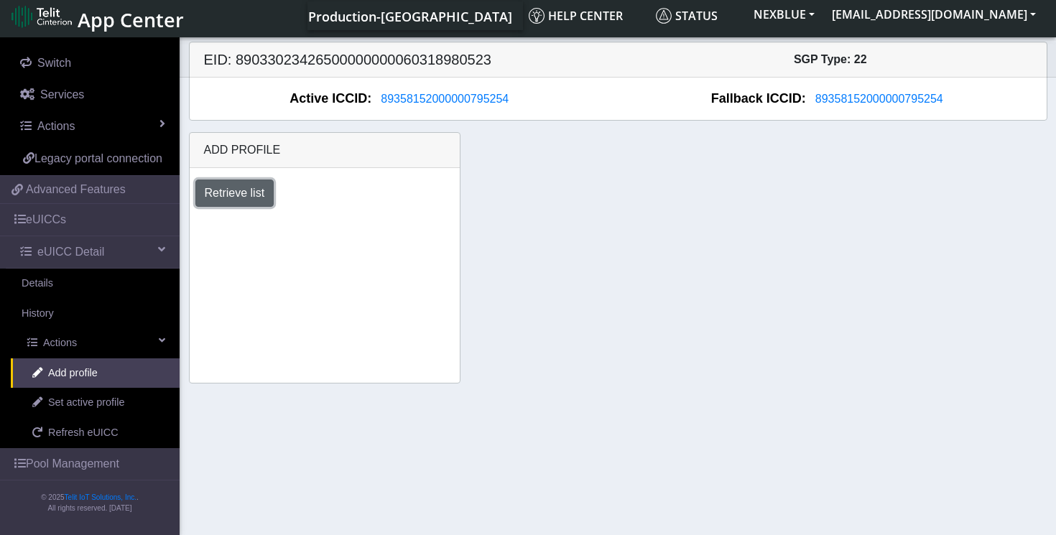
click at [234, 199] on button "Retrieve list" at bounding box center [234, 193] width 79 height 27
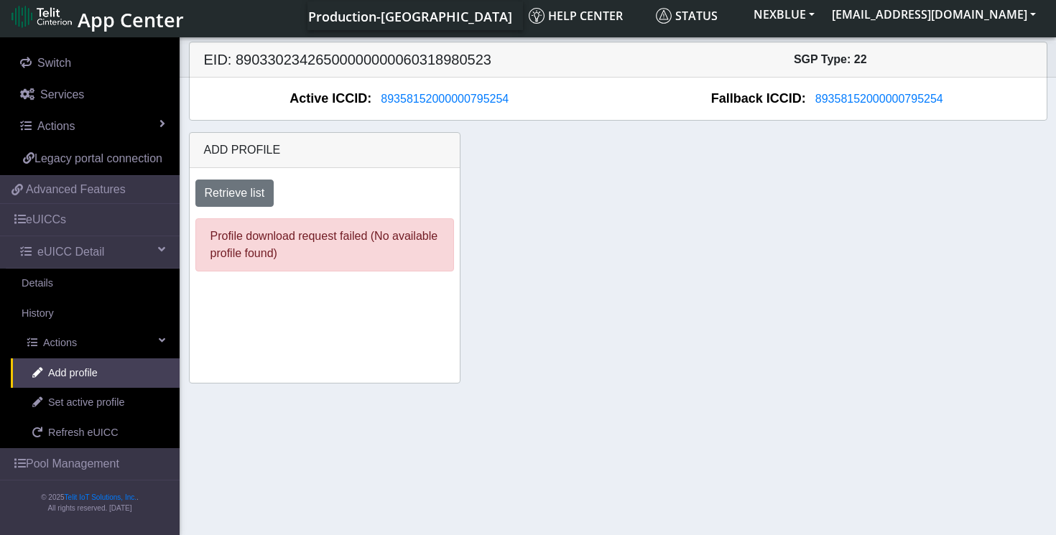
drag, startPoint x: 249, startPoint y: 234, endPoint x: 354, endPoint y: 258, distance: 108.3
click at [354, 258] on div "Profile download request failed (No available profile found)" at bounding box center [324, 244] width 259 height 53
click at [542, 246] on div "Add profile Retrieve list Profile download request failed (No available profile…" at bounding box center [618, 257] width 880 height 251
click at [119, 413] on link "Set active profile" at bounding box center [95, 403] width 169 height 30
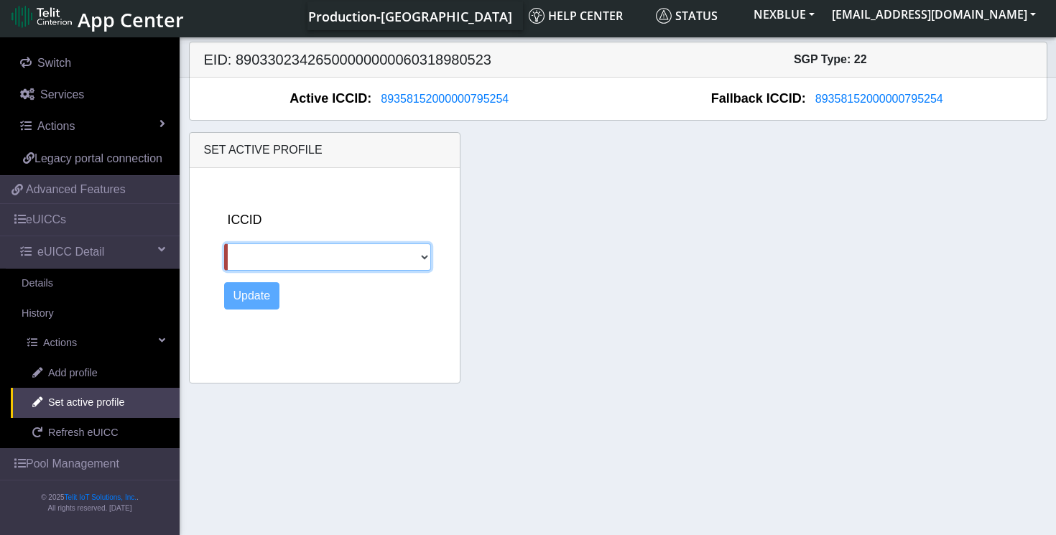
click at [425, 253] on select at bounding box center [327, 257] width 207 height 27
click at [558, 250] on div "Set active profile ICCID Update" at bounding box center [618, 257] width 880 height 251
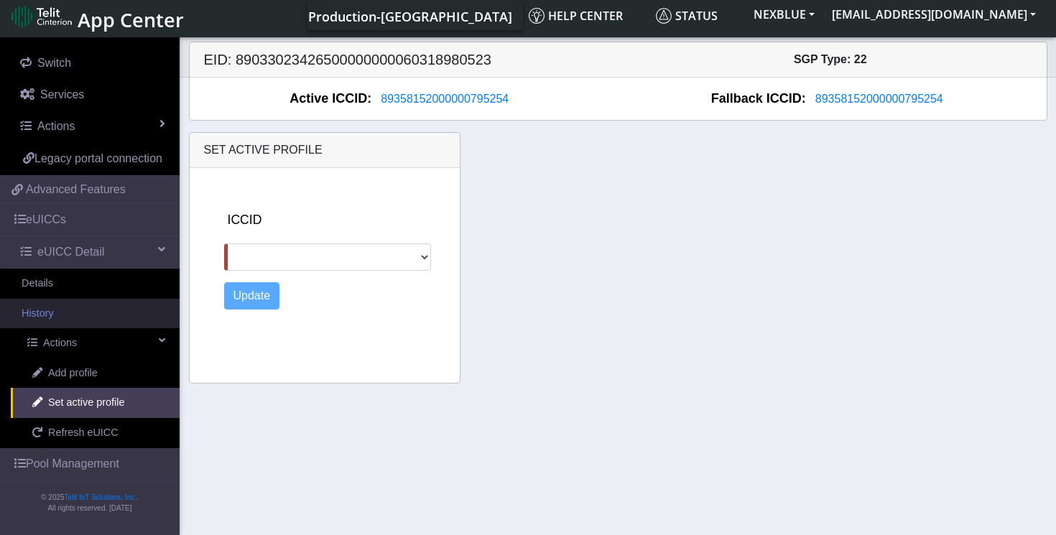
click at [99, 320] on link "History" at bounding box center [90, 314] width 180 height 30
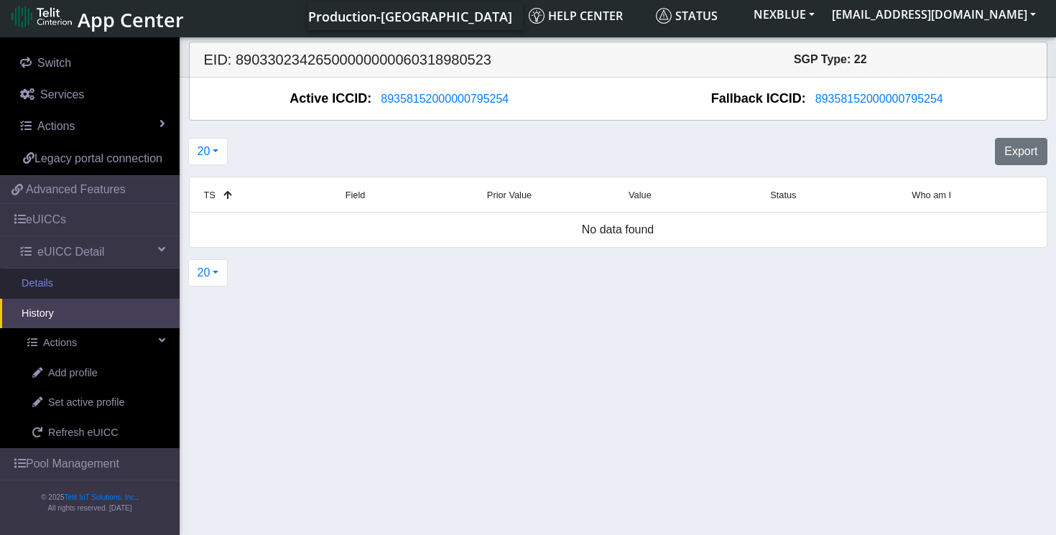
click at [102, 283] on link "Details" at bounding box center [90, 284] width 180 height 30
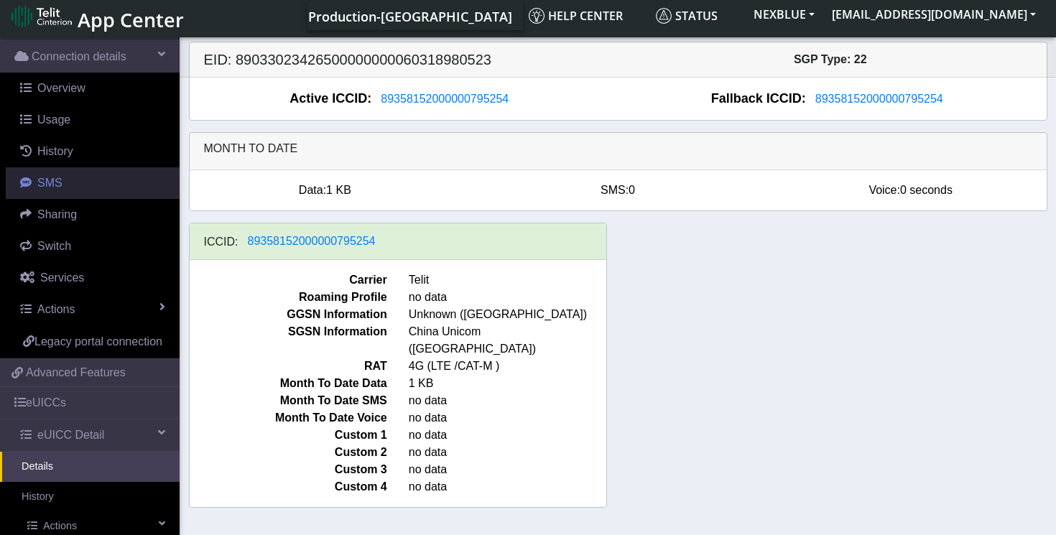
scroll to position [81, 0]
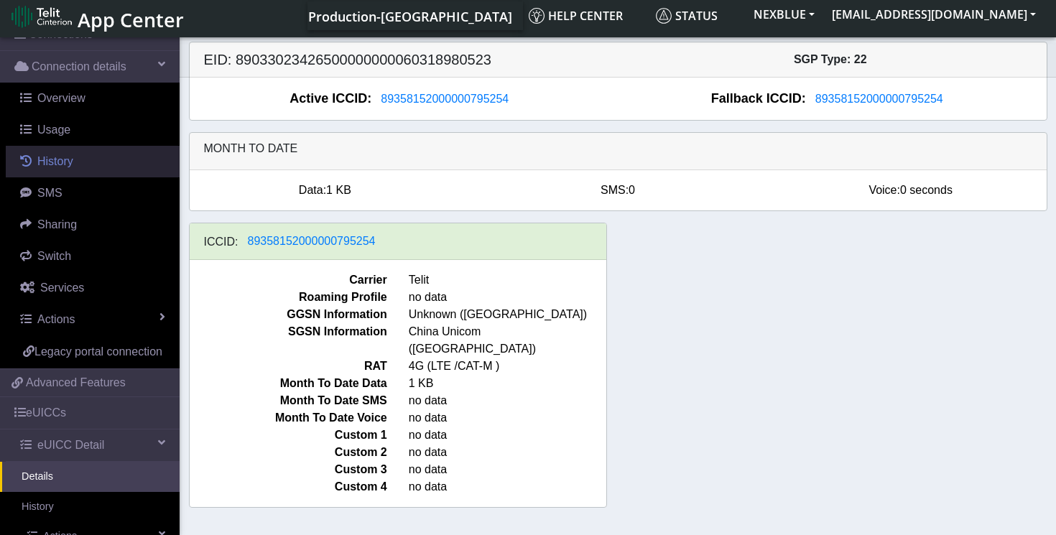
click at [70, 162] on span "History" at bounding box center [55, 161] width 36 height 12
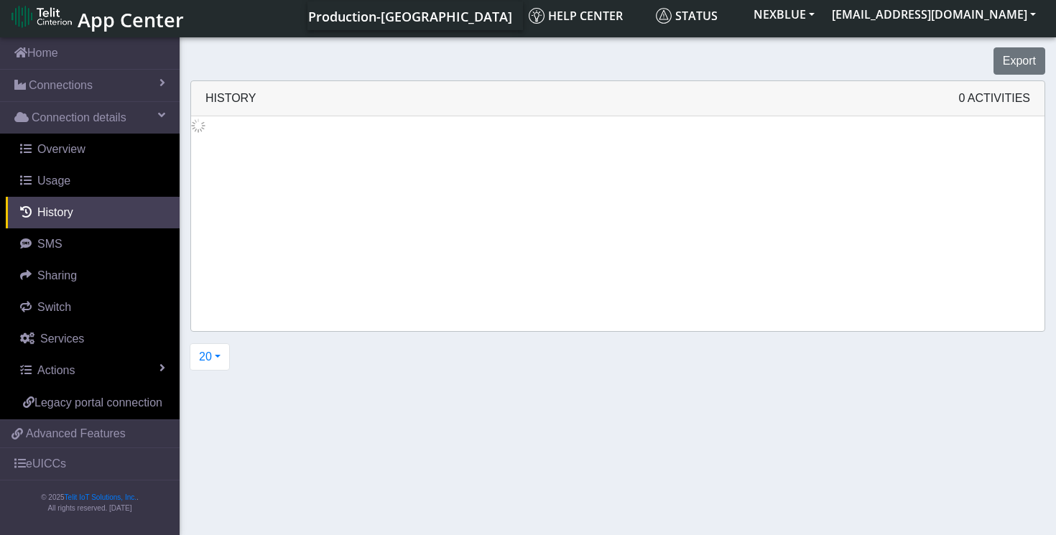
scroll to position [47, 0]
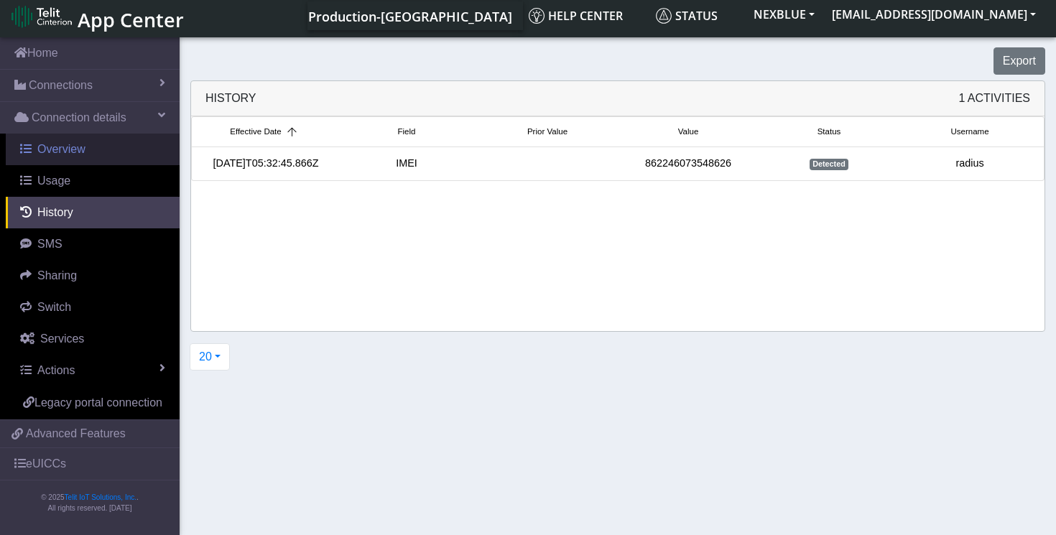
click at [101, 139] on link "Overview" at bounding box center [93, 150] width 174 height 32
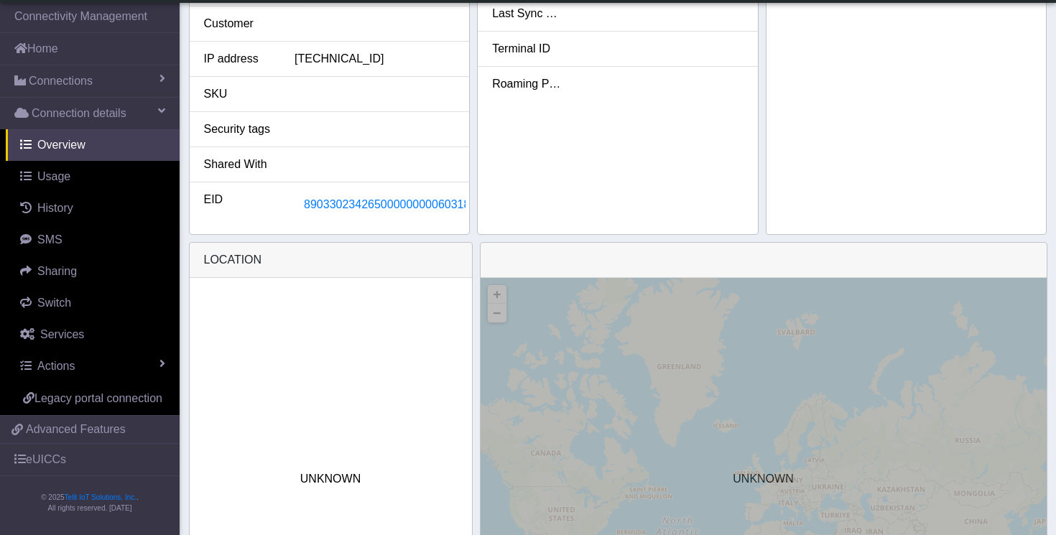
scroll to position [573, 0]
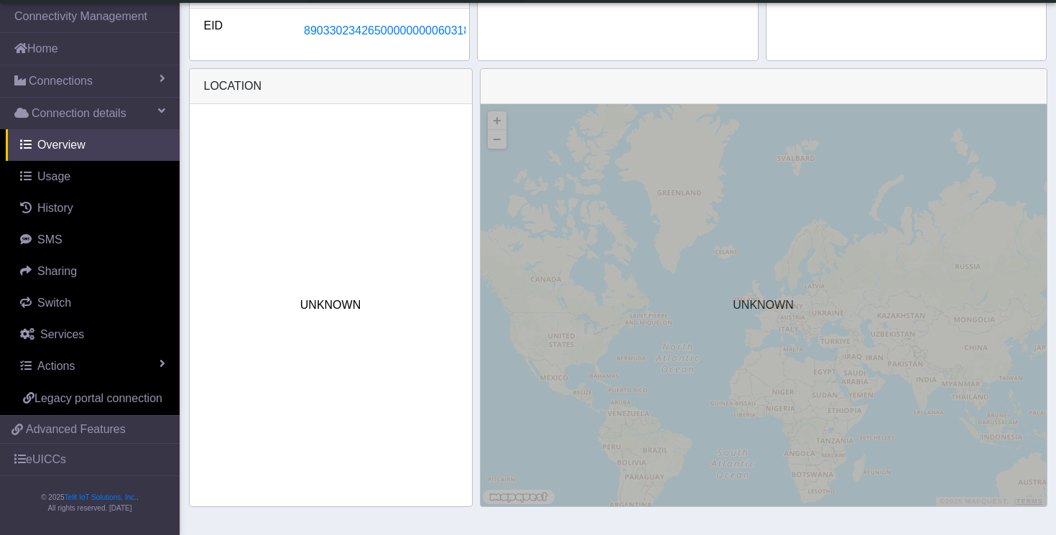
click at [775, 313] on span "UNKNOWN" at bounding box center [763, 305] width 60 height 17
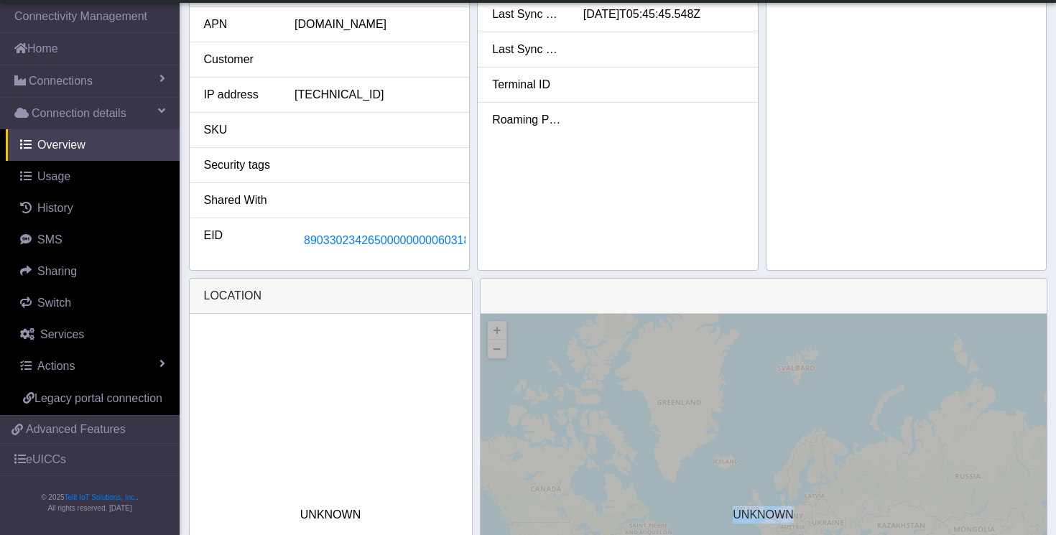
scroll to position [0, 0]
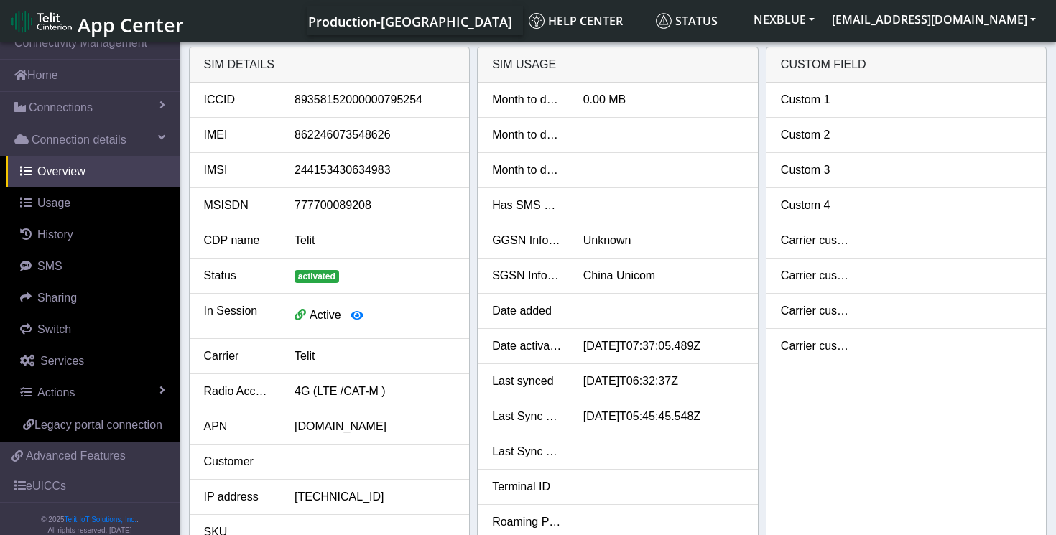
click at [304, 357] on div "Telit" at bounding box center [375, 356] width 182 height 17
click at [375, 368] on li "Carrier Telit" at bounding box center [330, 356] width 280 height 35
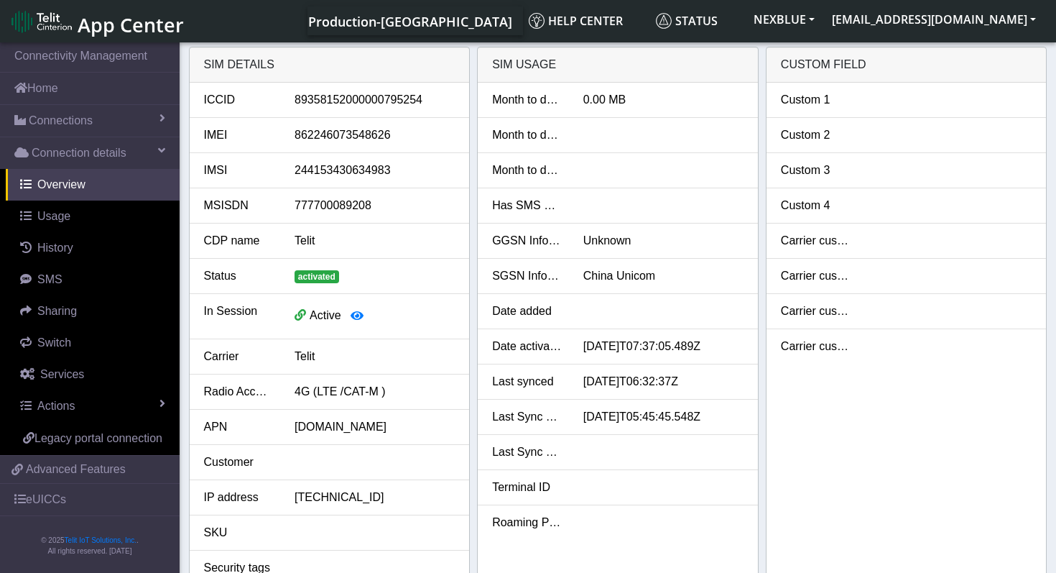
scroll to position [10, 0]
